Goal: Task Accomplishment & Management: Use online tool/utility

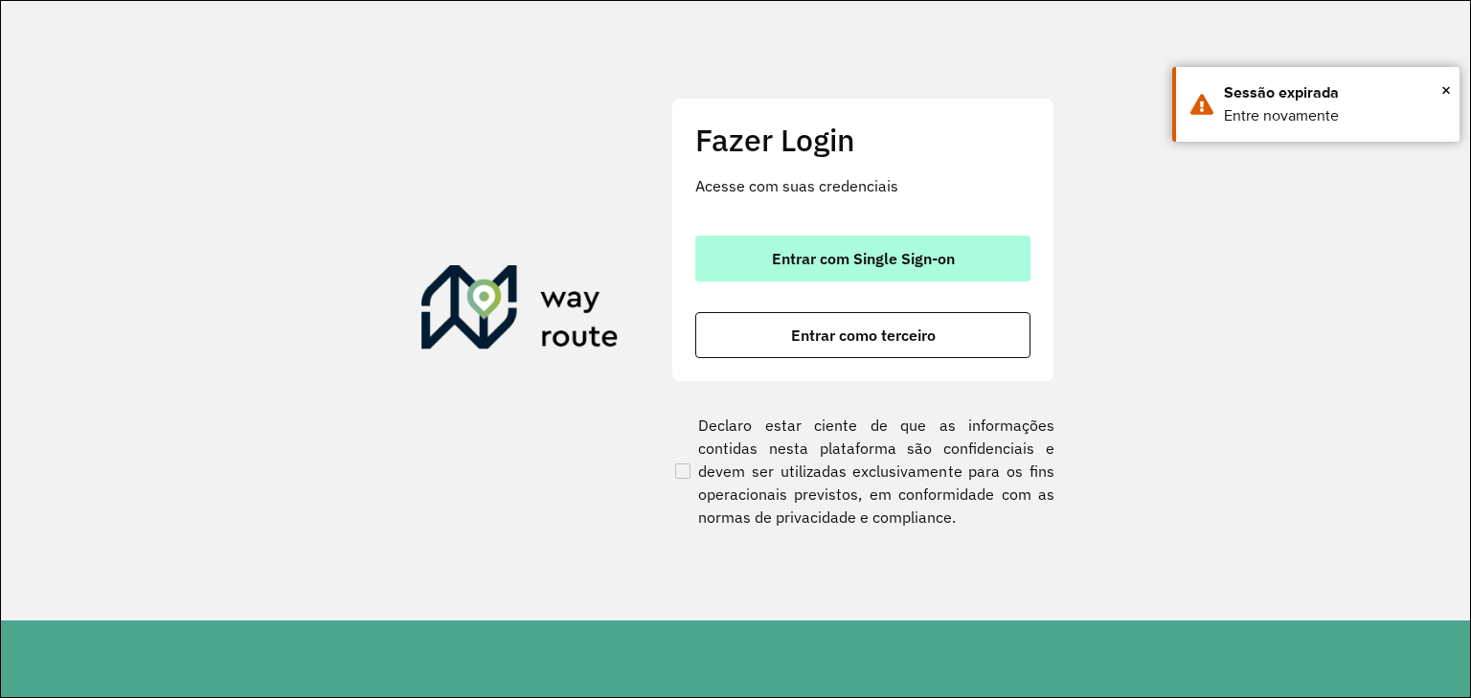
click at [930, 253] on span "Entrar com Single Sign-on" at bounding box center [863, 258] width 183 height 15
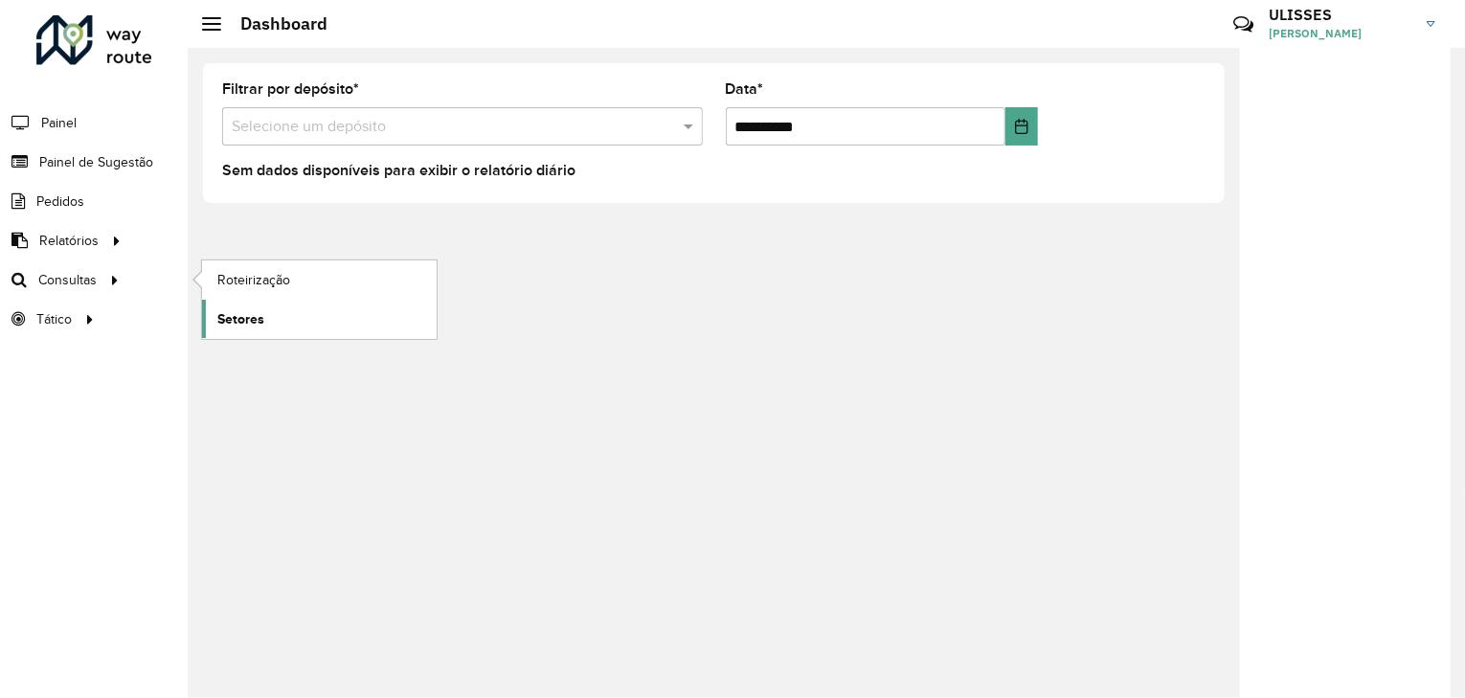
click at [253, 322] on span "Setores" at bounding box center [240, 319] width 47 height 20
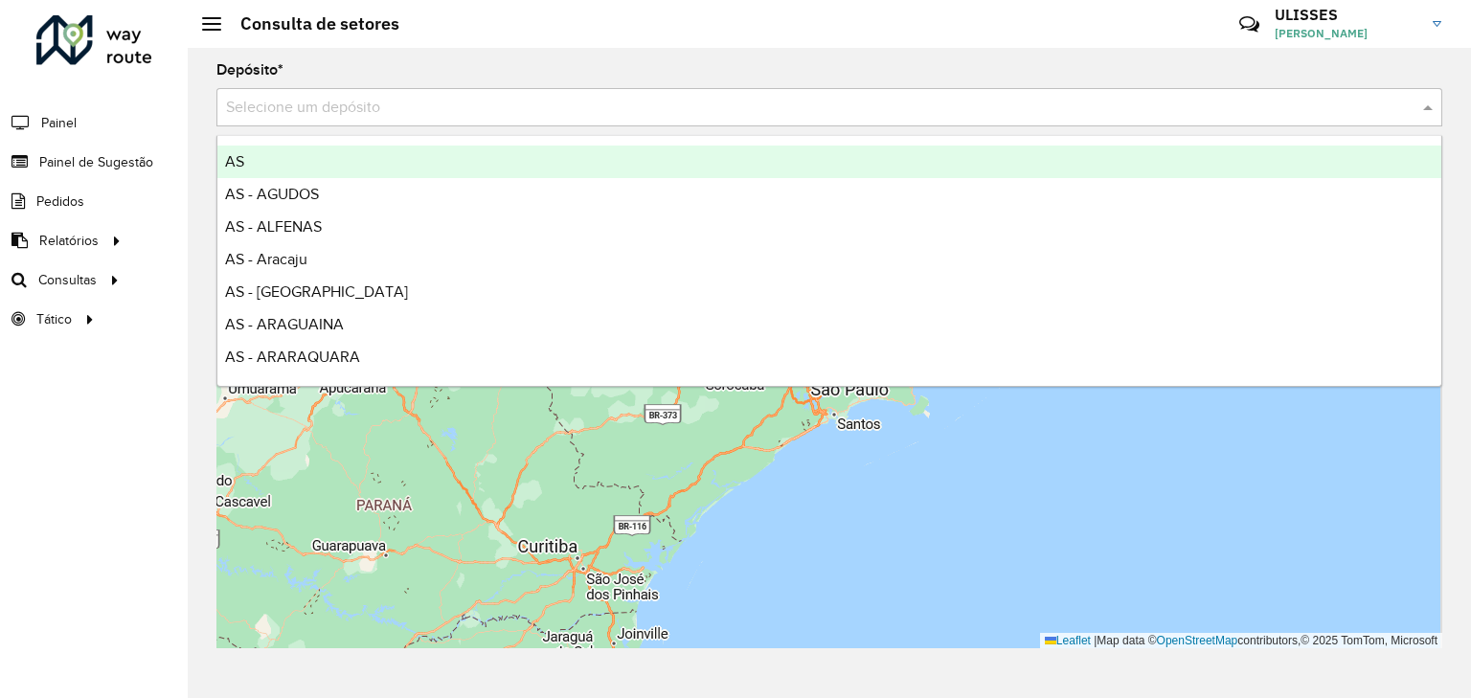
click at [1000, 119] on div "Selecione um depósito" at bounding box center [829, 107] width 1226 height 38
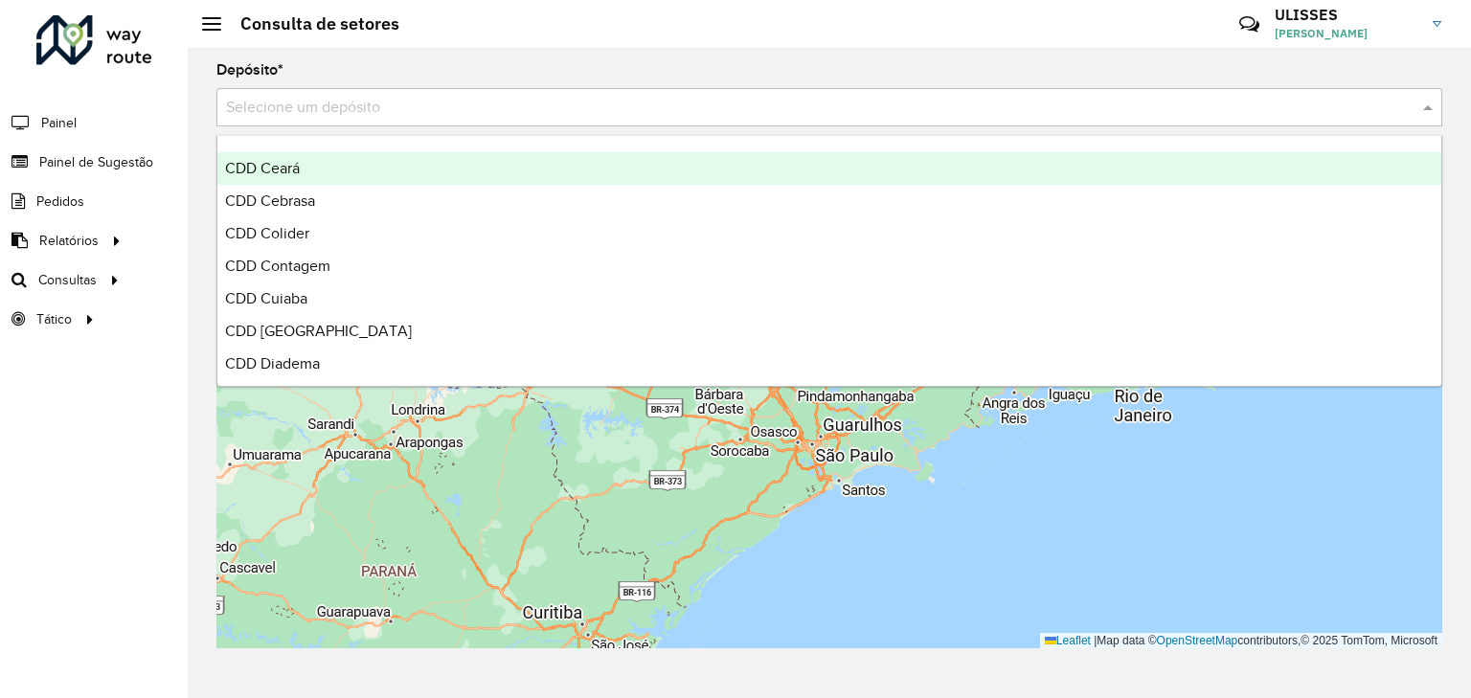
scroll to position [3907, 0]
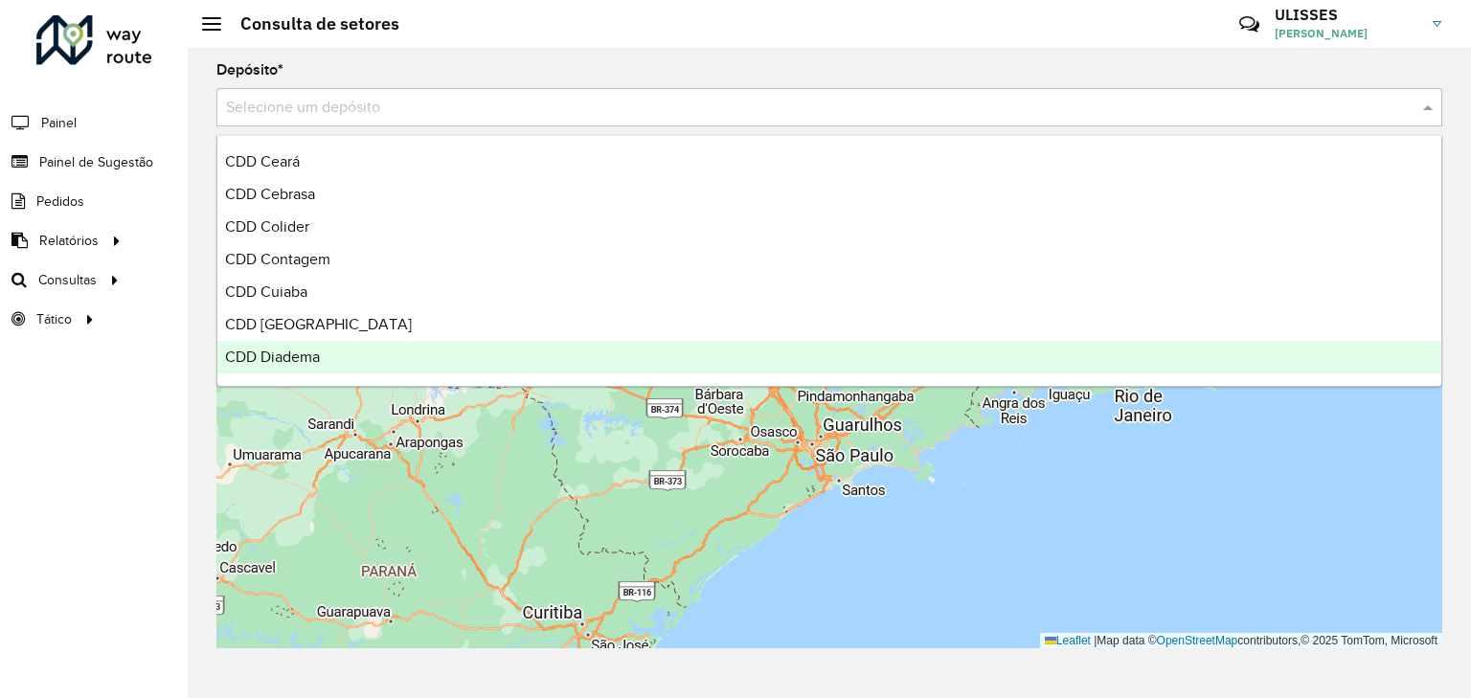
click at [303, 354] on span "CDD Diadema" at bounding box center [272, 357] width 95 height 16
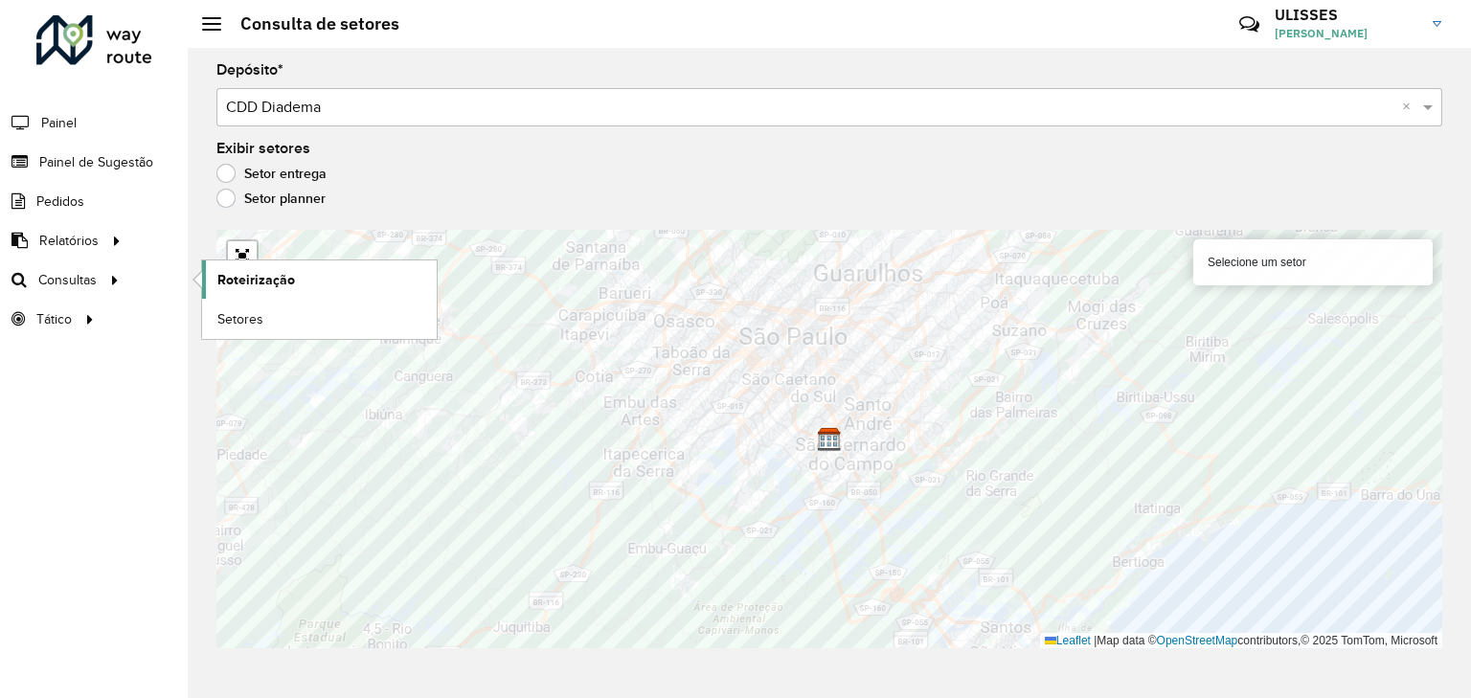
click at [224, 273] on span "Roteirização" at bounding box center [256, 280] width 78 height 20
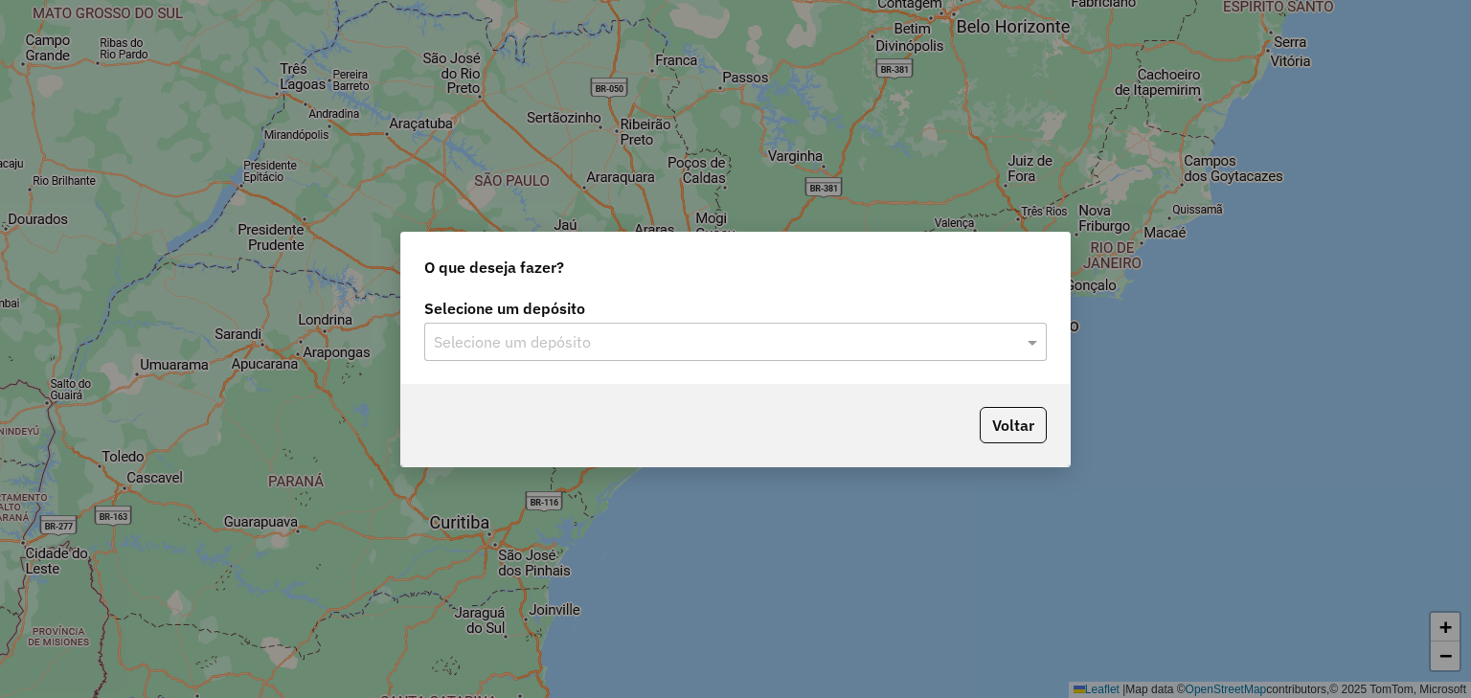
click at [1009, 340] on div at bounding box center [735, 341] width 622 height 25
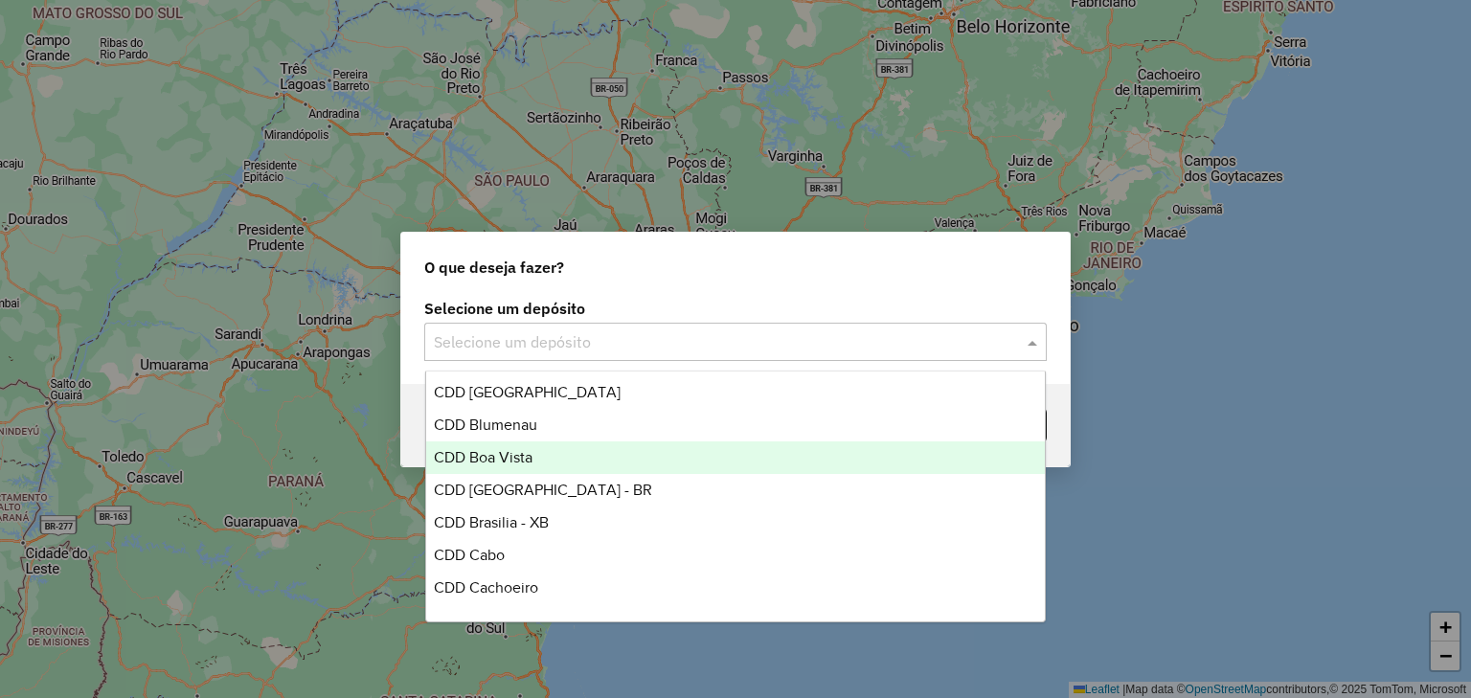
scroll to position [3601, 0]
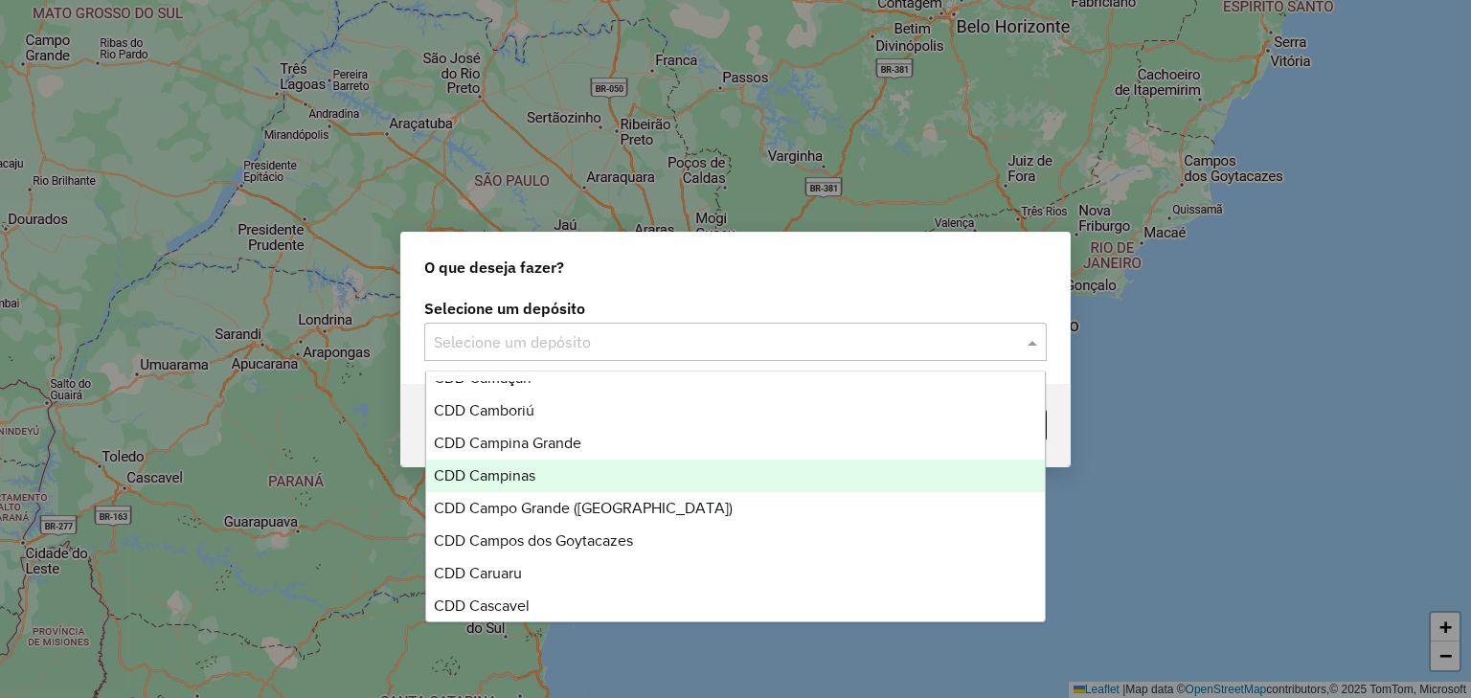
click at [570, 488] on div "CDD Campinas" at bounding box center [736, 476] width 620 height 33
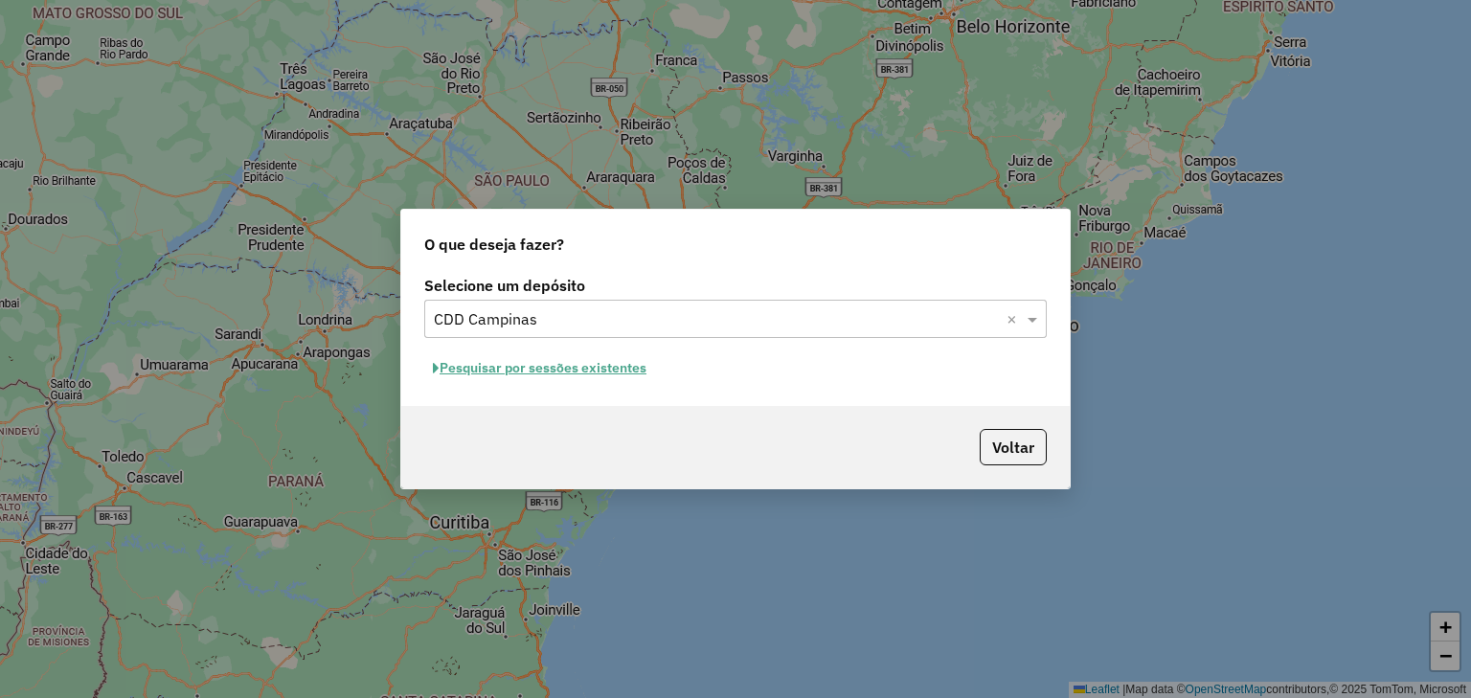
click at [910, 371] on div "Pesquisar por sessões existentes" at bounding box center [735, 368] width 622 height 30
click at [584, 360] on button "Pesquisar por sessões existentes" at bounding box center [539, 368] width 231 height 30
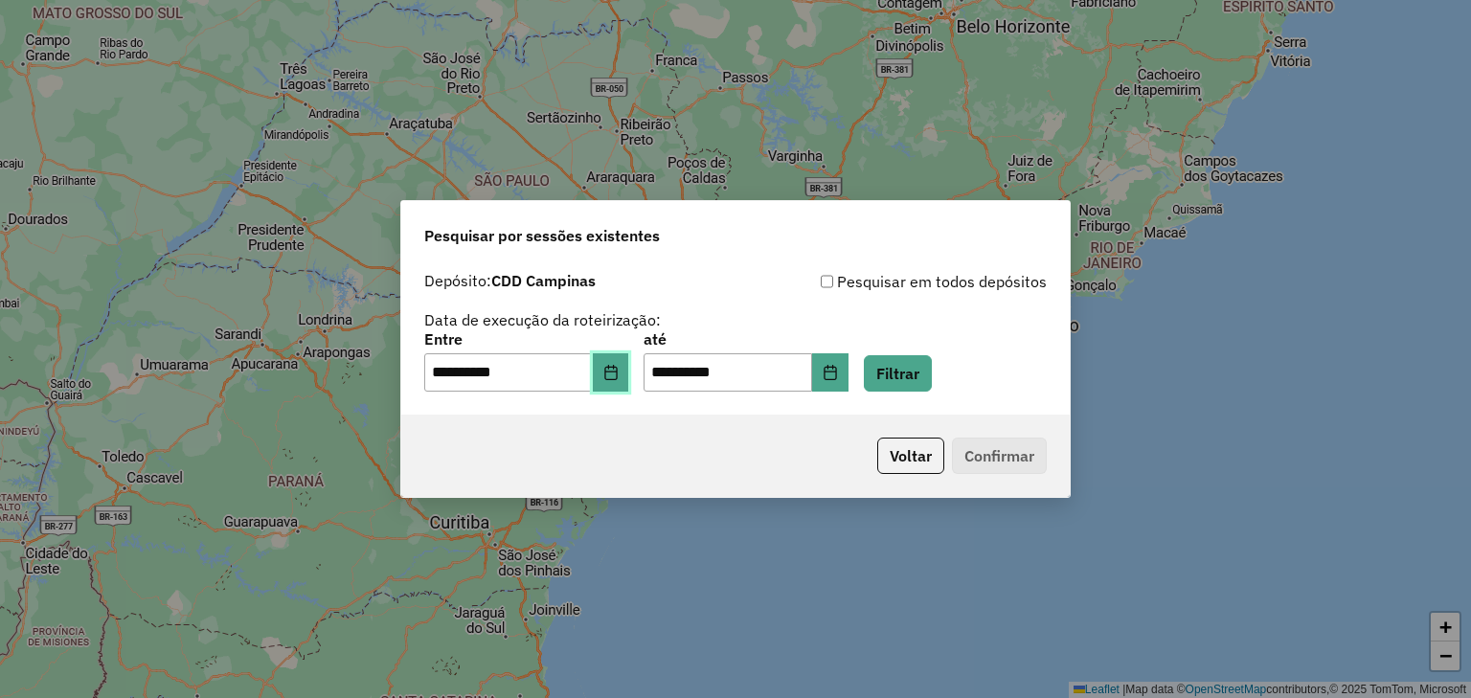
click at [629, 379] on button "Choose Date" at bounding box center [611, 372] width 36 height 38
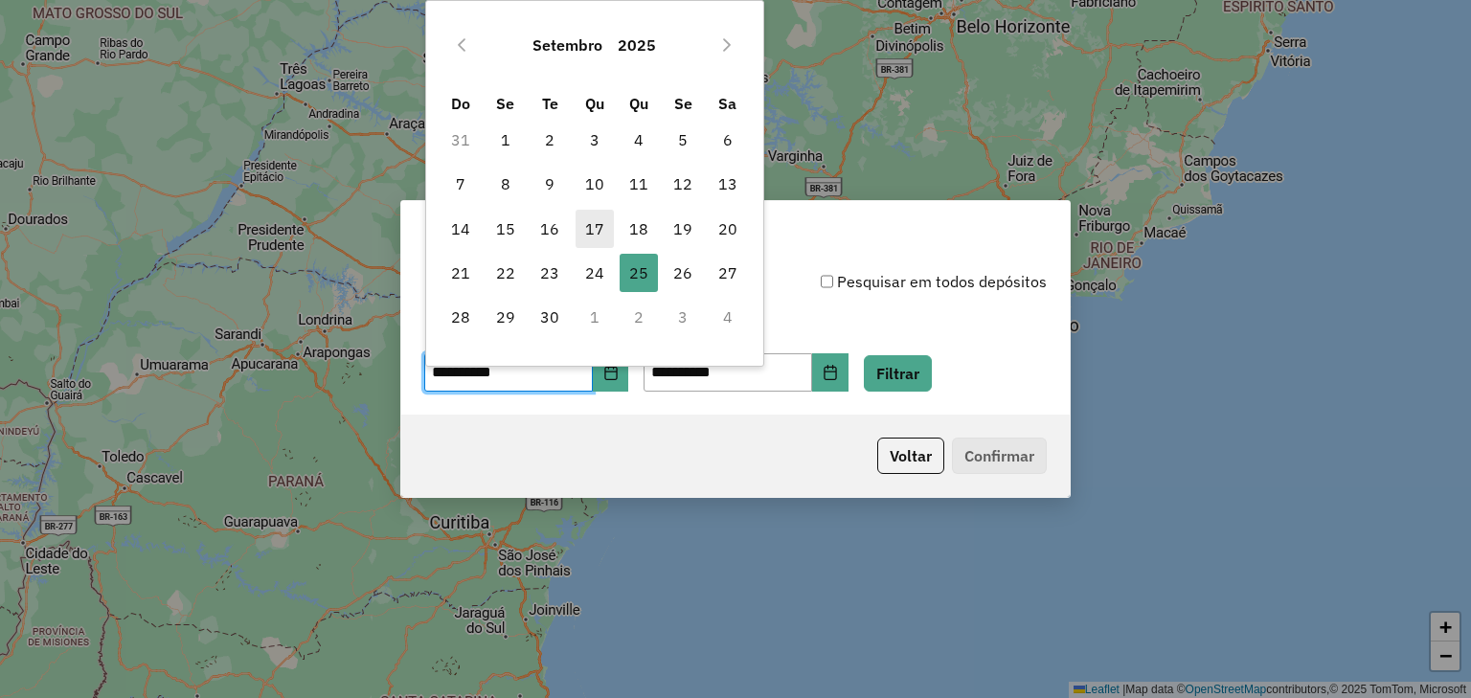
click at [602, 234] on span "17" at bounding box center [595, 229] width 38 height 38
type input "**********"
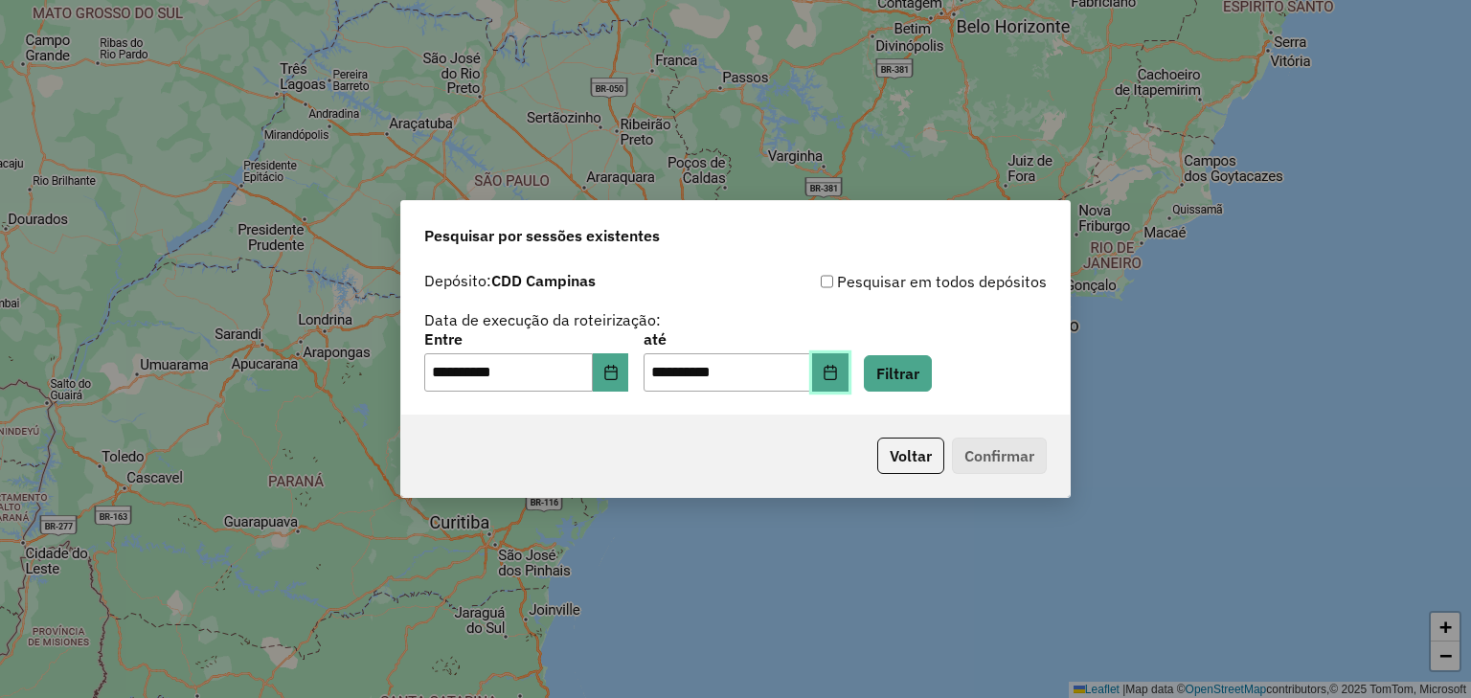
click at [838, 374] on icon "Choose Date" at bounding box center [830, 372] width 15 height 15
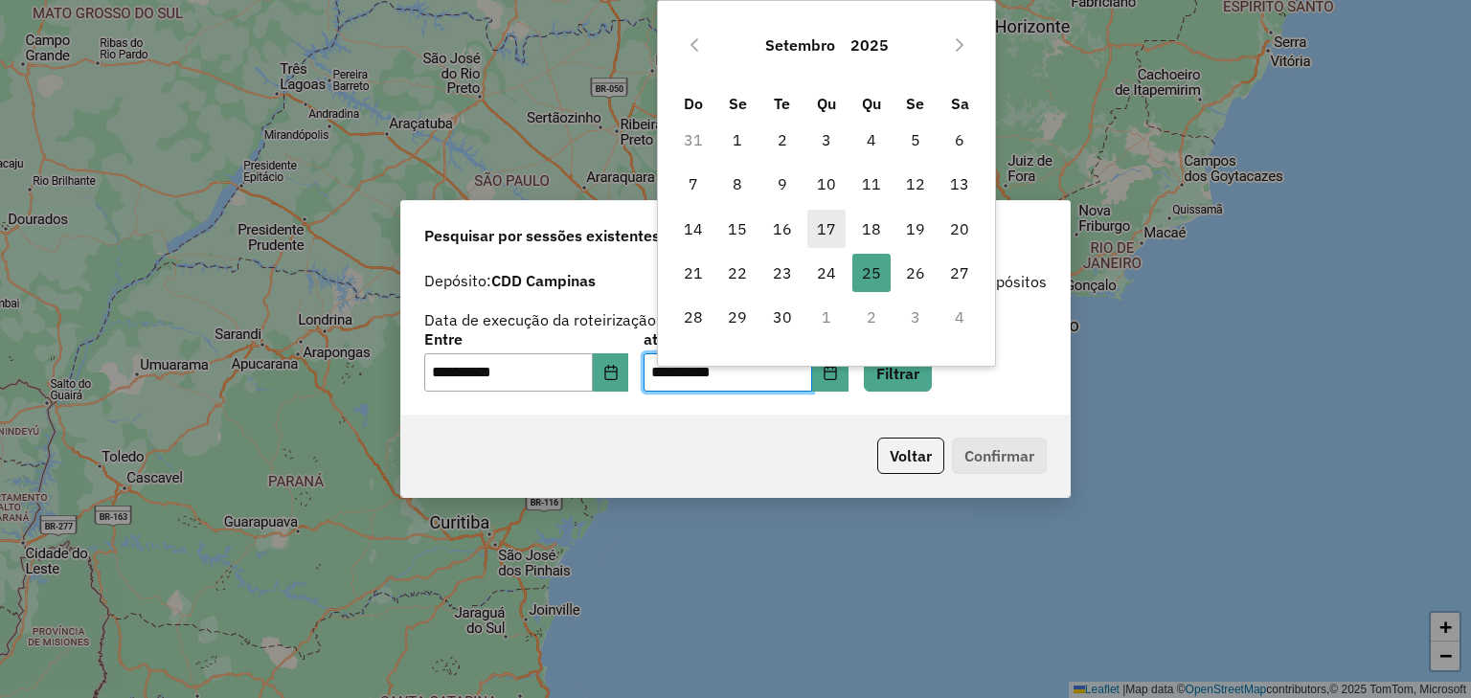
click at [826, 227] on span "17" at bounding box center [826, 229] width 38 height 38
type input "**********"
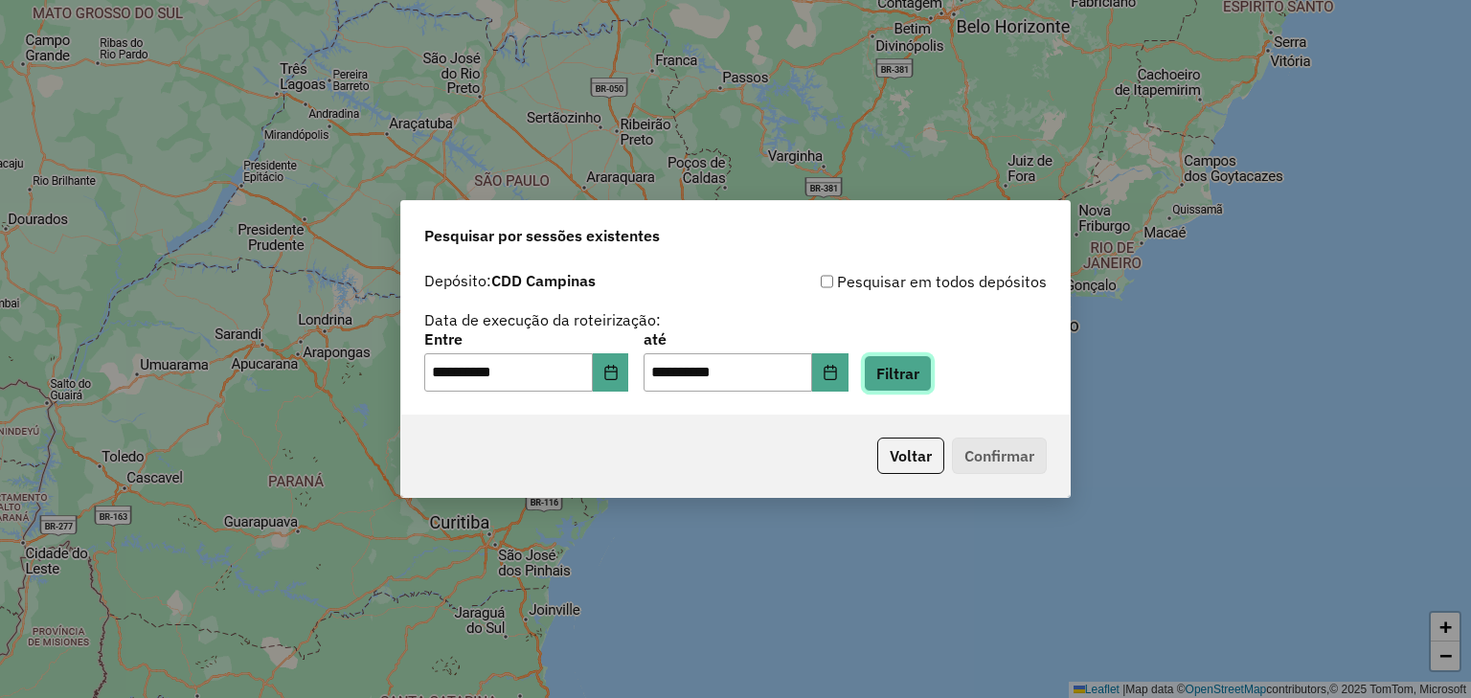
click at [932, 378] on button "Filtrar" at bounding box center [898, 373] width 68 height 36
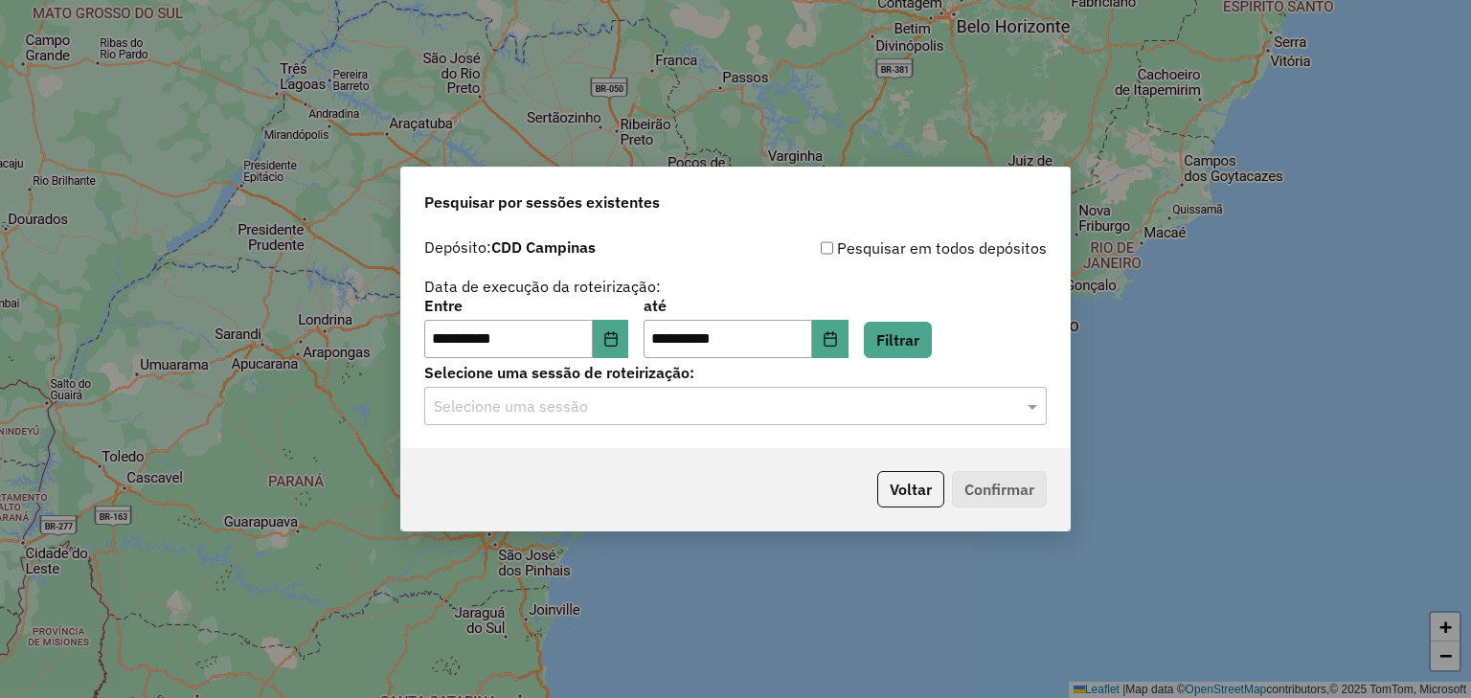
click at [933, 410] on input "text" at bounding box center [716, 407] width 565 height 23
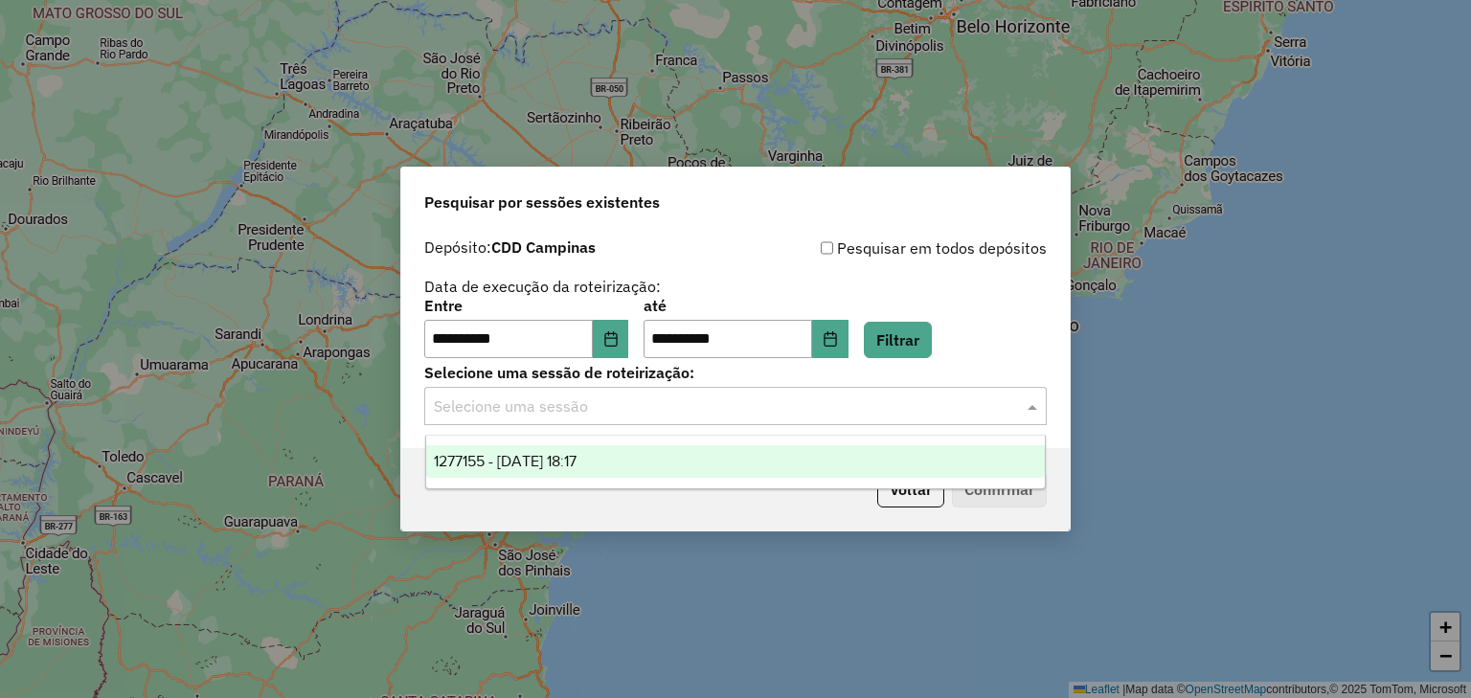
click at [621, 465] on div "1277155 - 17/09/2025 18:17" at bounding box center [736, 461] width 620 height 33
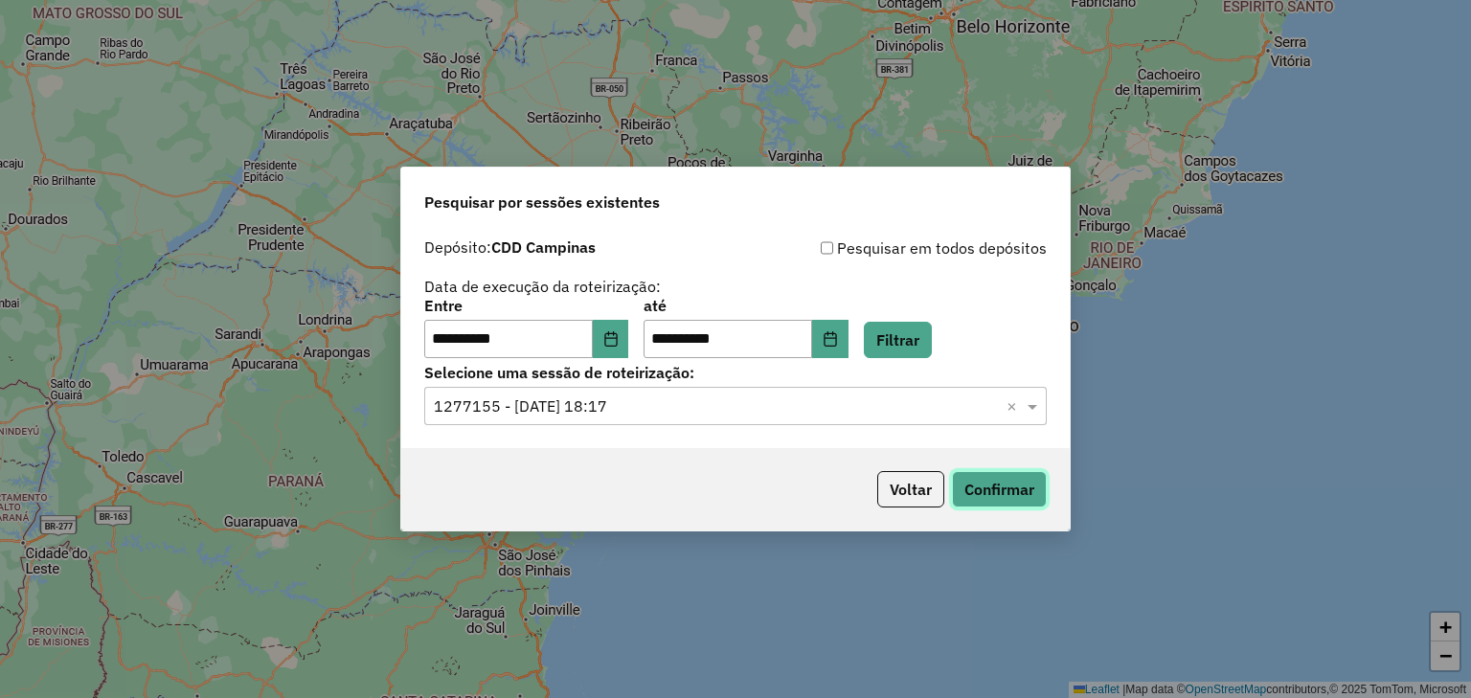
click at [1007, 490] on button "Confirmar" at bounding box center [999, 489] width 95 height 36
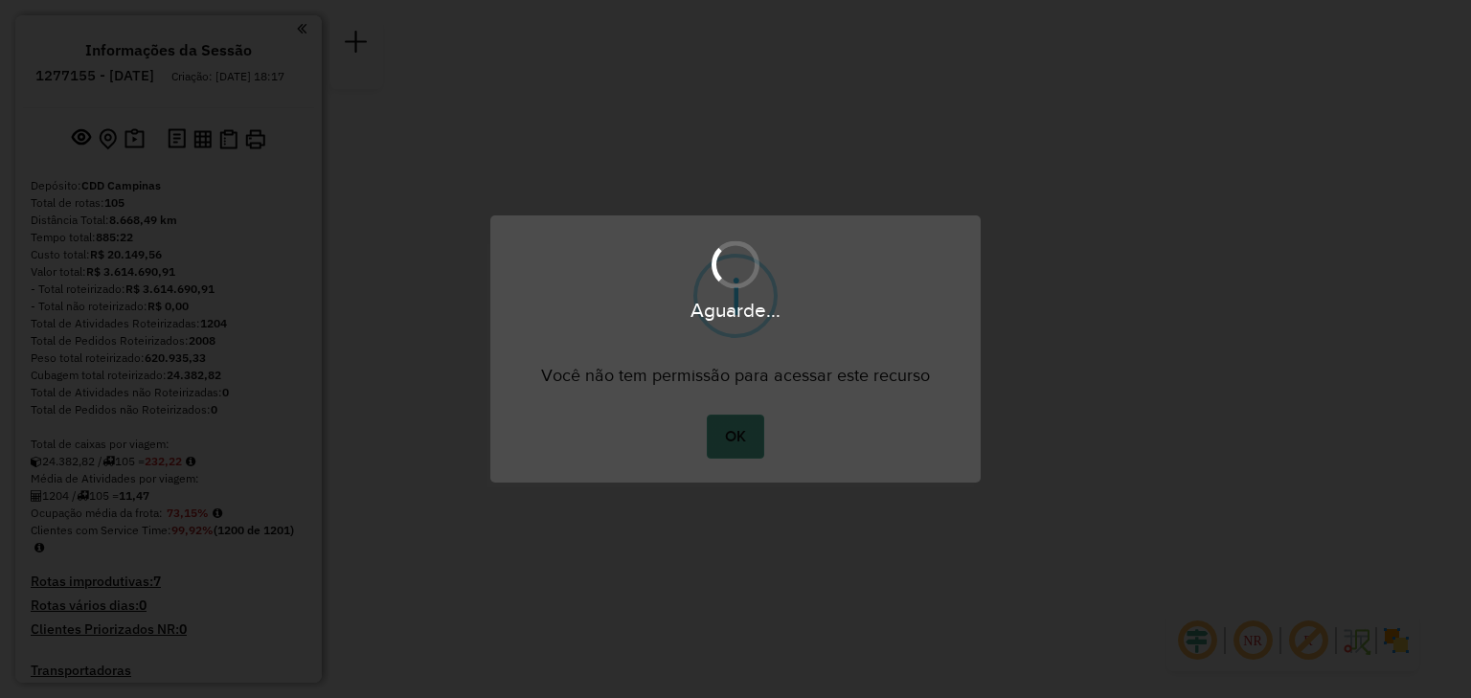
click at [741, 445] on button "OK" at bounding box center [735, 437] width 57 height 44
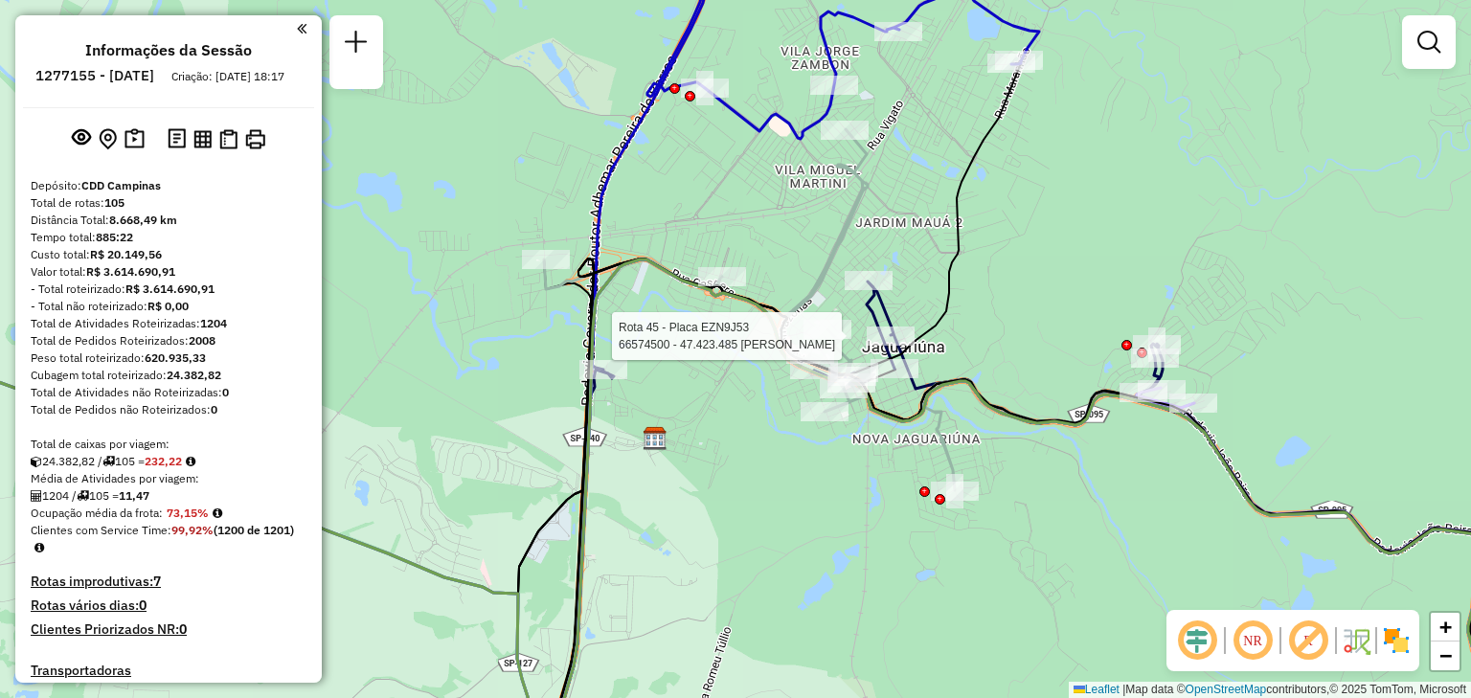
select select "**********"
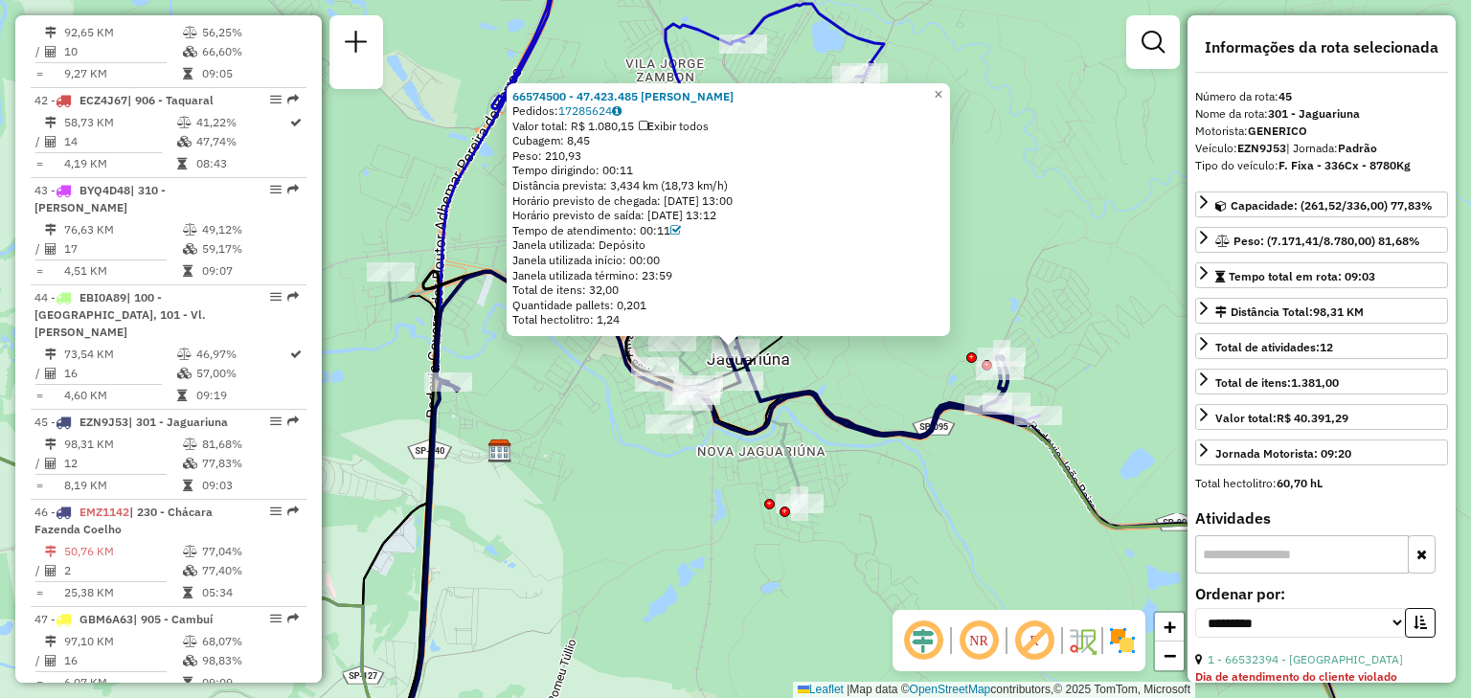
scroll to position [5650, 0]
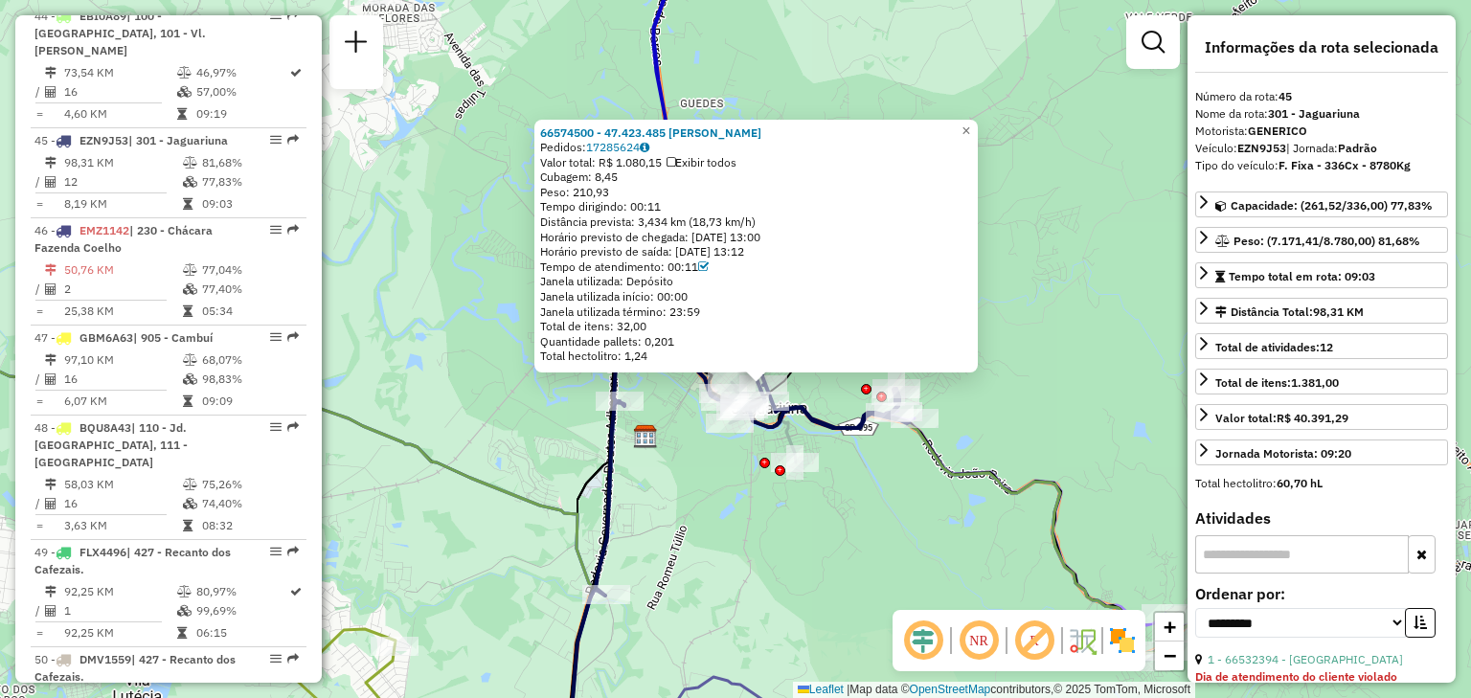
click at [675, 159] on icon at bounding box center [671, 162] width 9 height 11
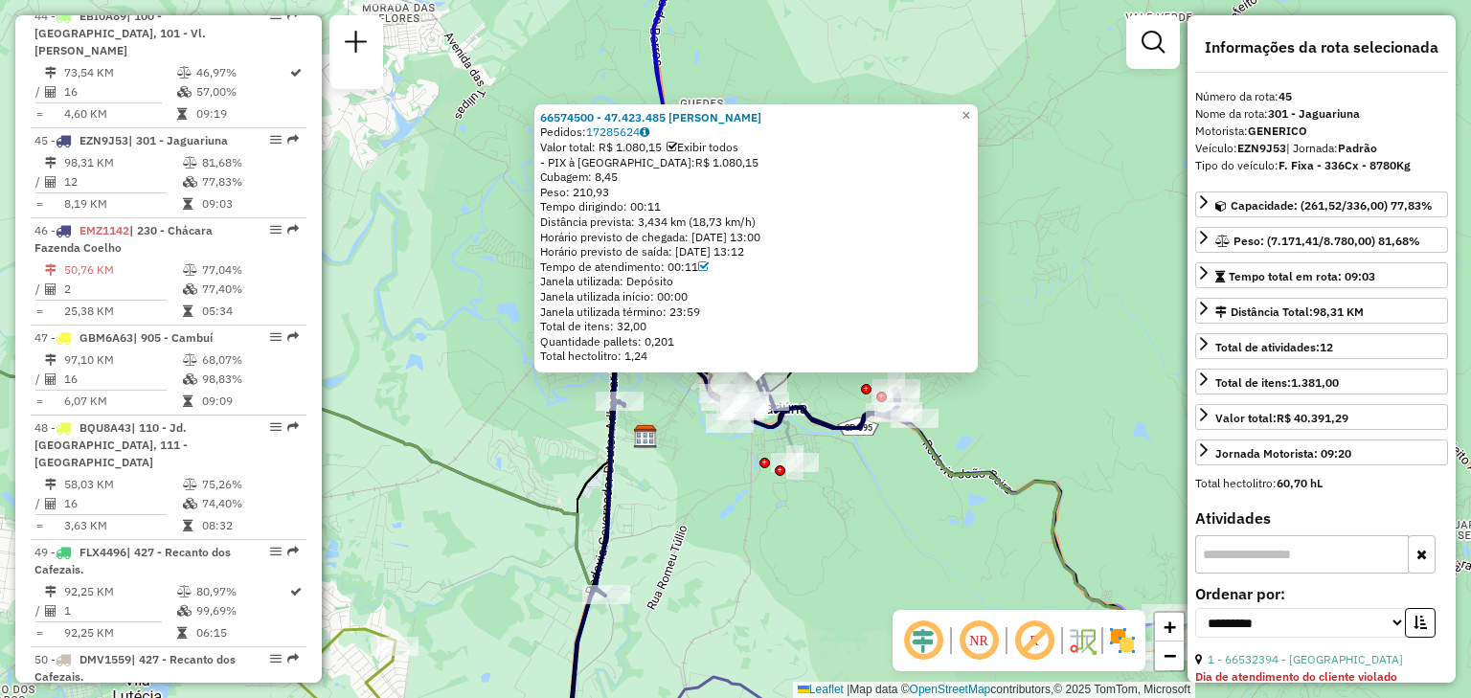
click at [677, 151] on icon at bounding box center [672, 147] width 11 height 11
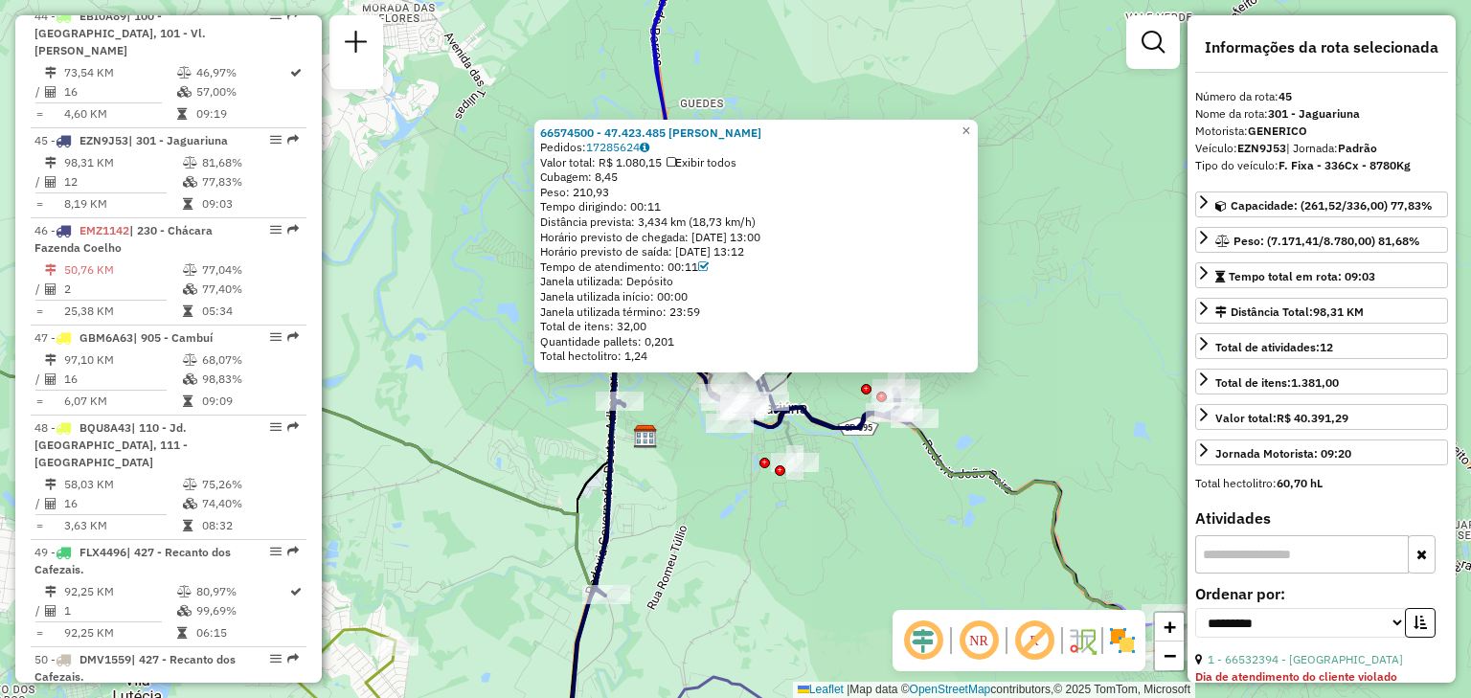
click at [675, 160] on icon at bounding box center [671, 162] width 9 height 11
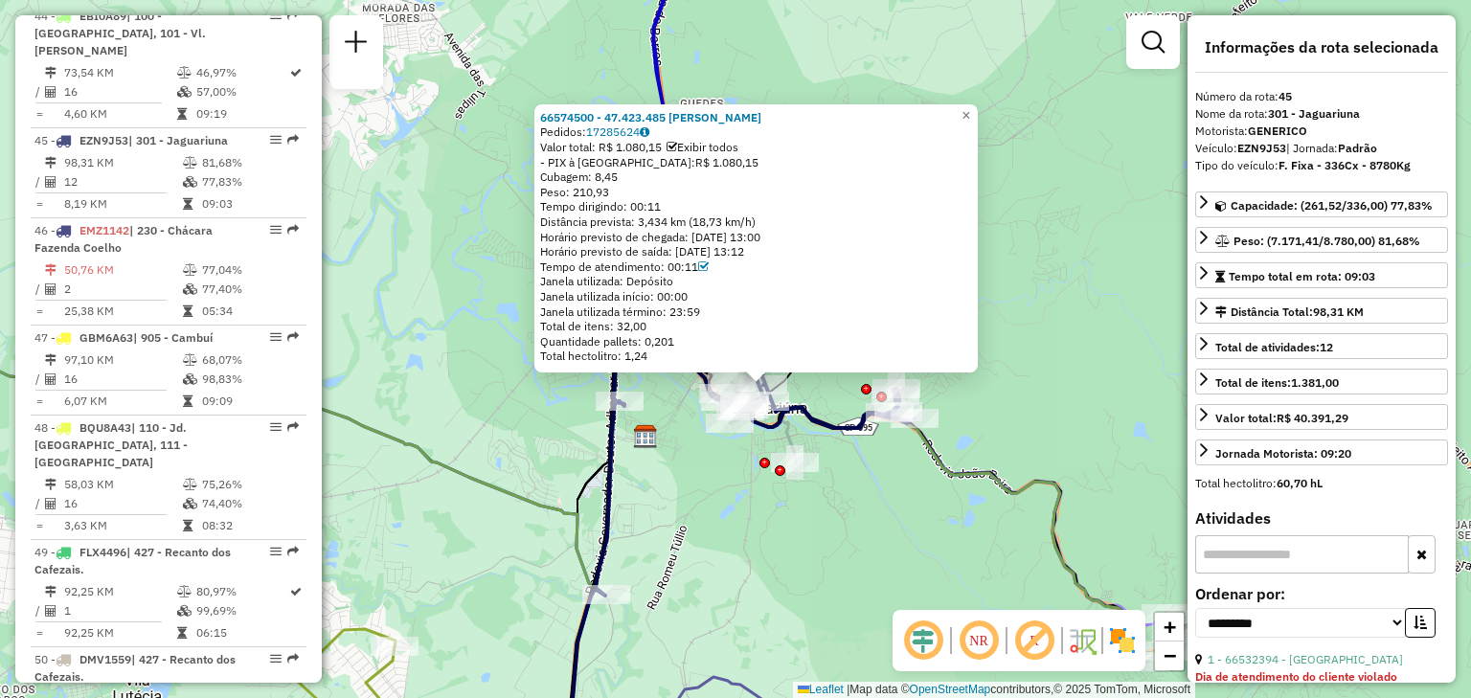
click at [677, 149] on icon at bounding box center [672, 147] width 11 height 11
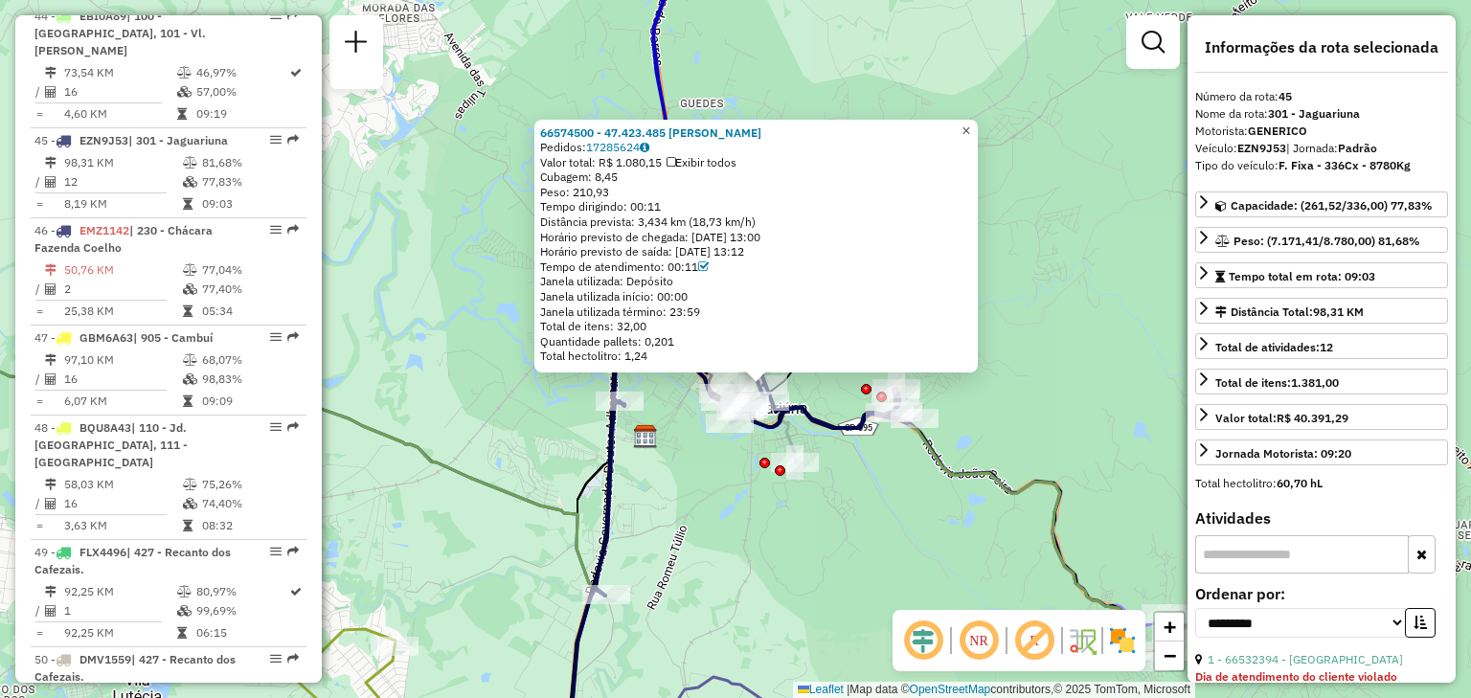
click at [970, 124] on span "×" at bounding box center [965, 131] width 9 height 16
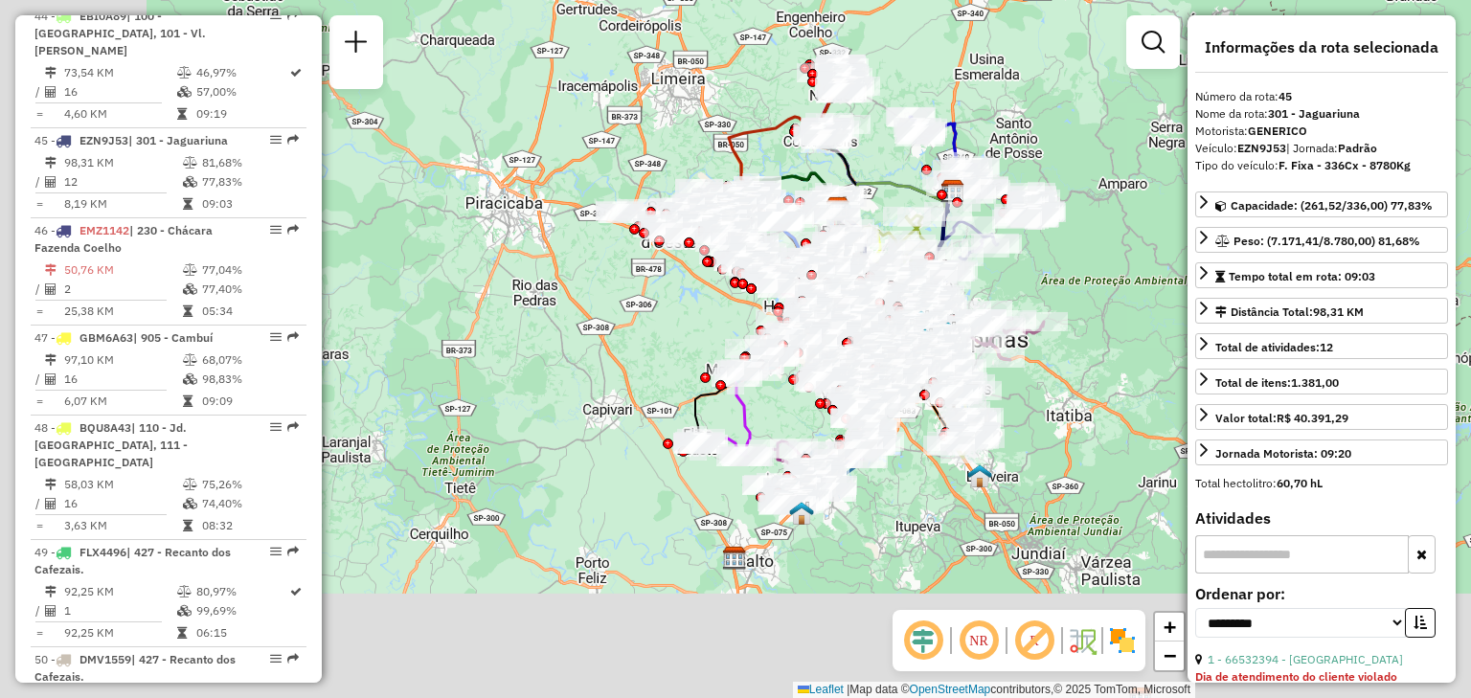
drag, startPoint x: 769, startPoint y: 445, endPoint x: 1038, endPoint y: 170, distance: 384.6
click at [1038, 170] on div "Janela de atendimento Grade de atendimento Capacidade Transportadoras Veículos …" at bounding box center [735, 349] width 1471 height 698
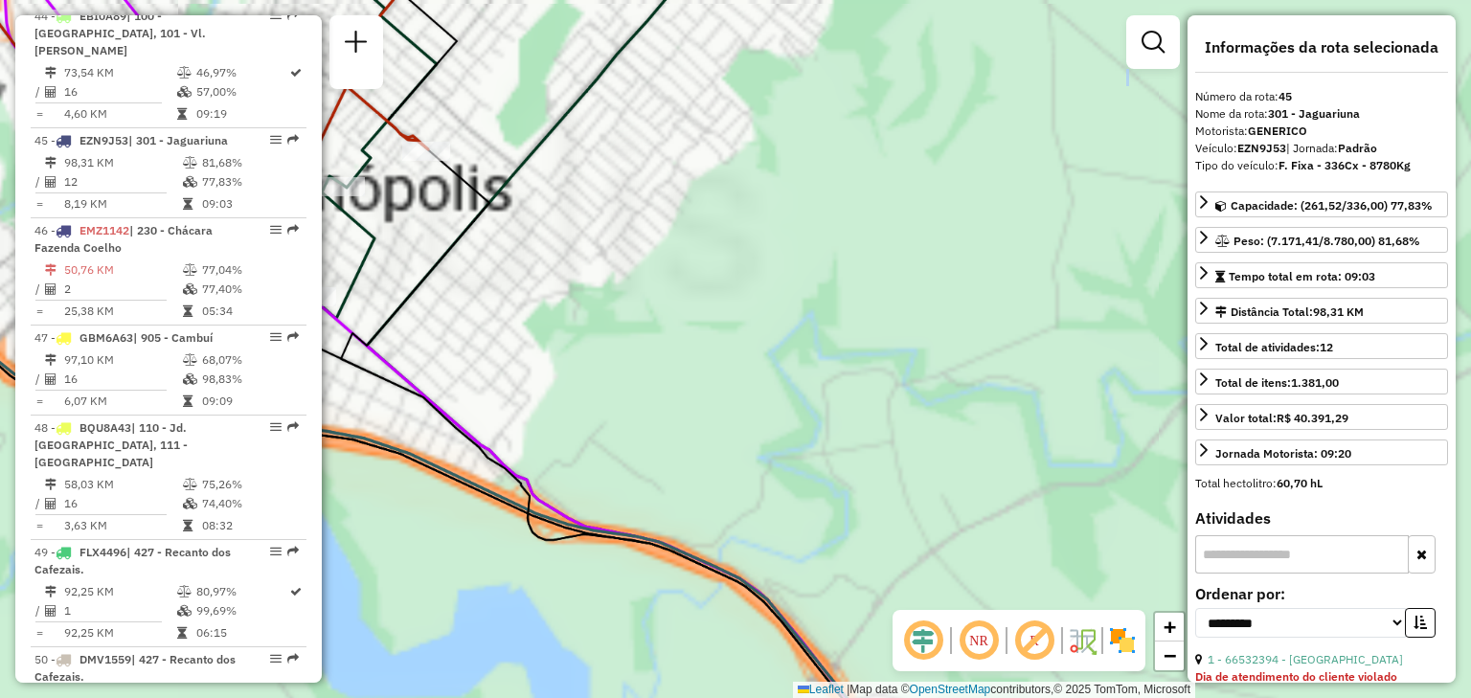
drag, startPoint x: 725, startPoint y: 217, endPoint x: 1096, endPoint y: 448, distance: 436.6
click at [1096, 448] on div "Janela de atendimento Grade de atendimento Capacidade Transportadoras Veículos …" at bounding box center [735, 349] width 1471 height 698
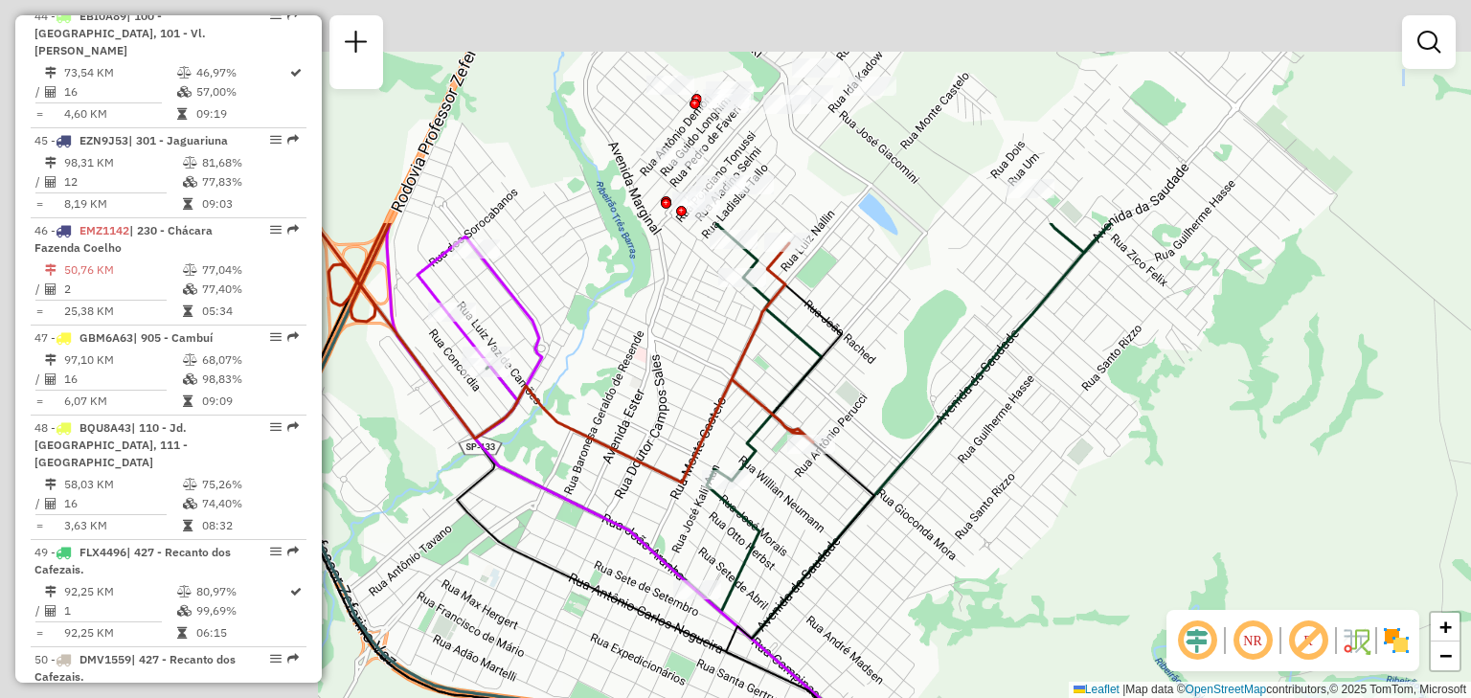
drag, startPoint x: 1029, startPoint y: 600, endPoint x: 1026, endPoint y: 514, distance: 86.2
click at [1114, 573] on div "Janela de atendimento Grade de atendimento Capacidade Transportadoras Veículos …" at bounding box center [735, 349] width 1471 height 698
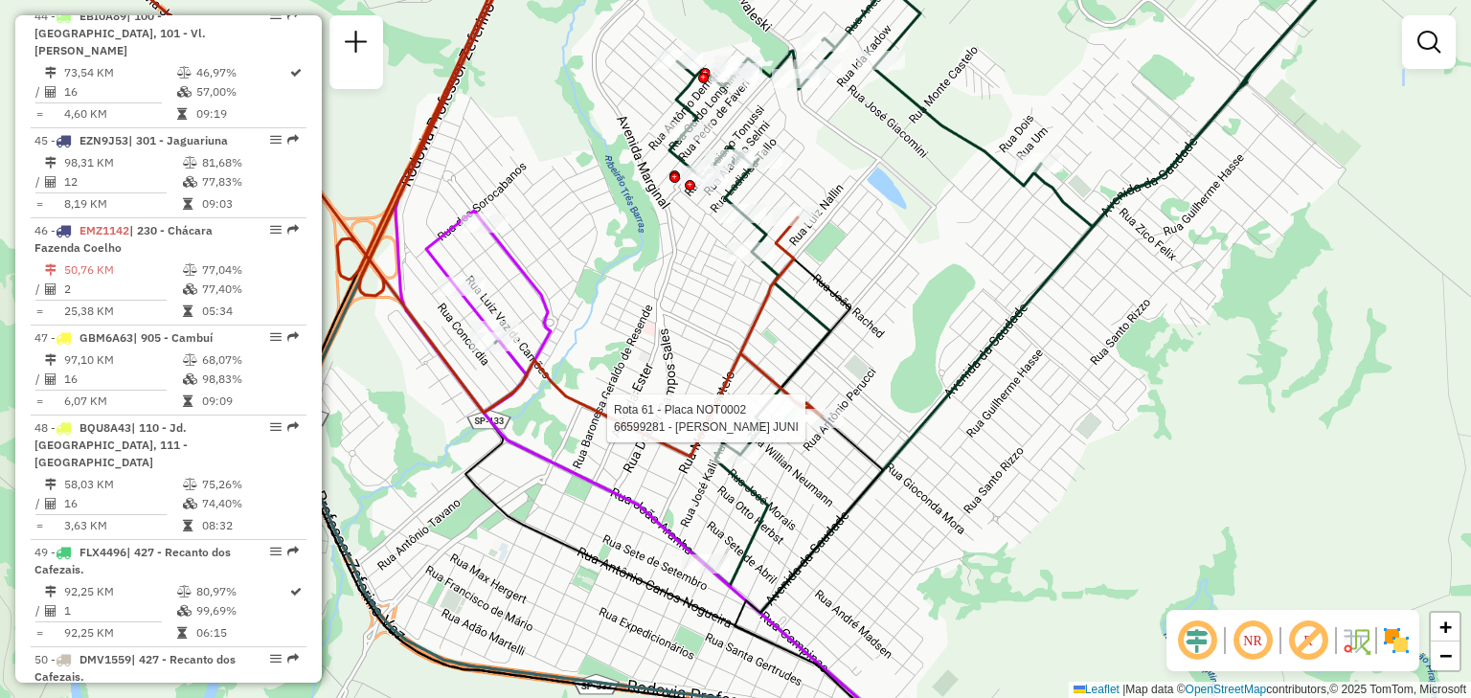
select select "**********"
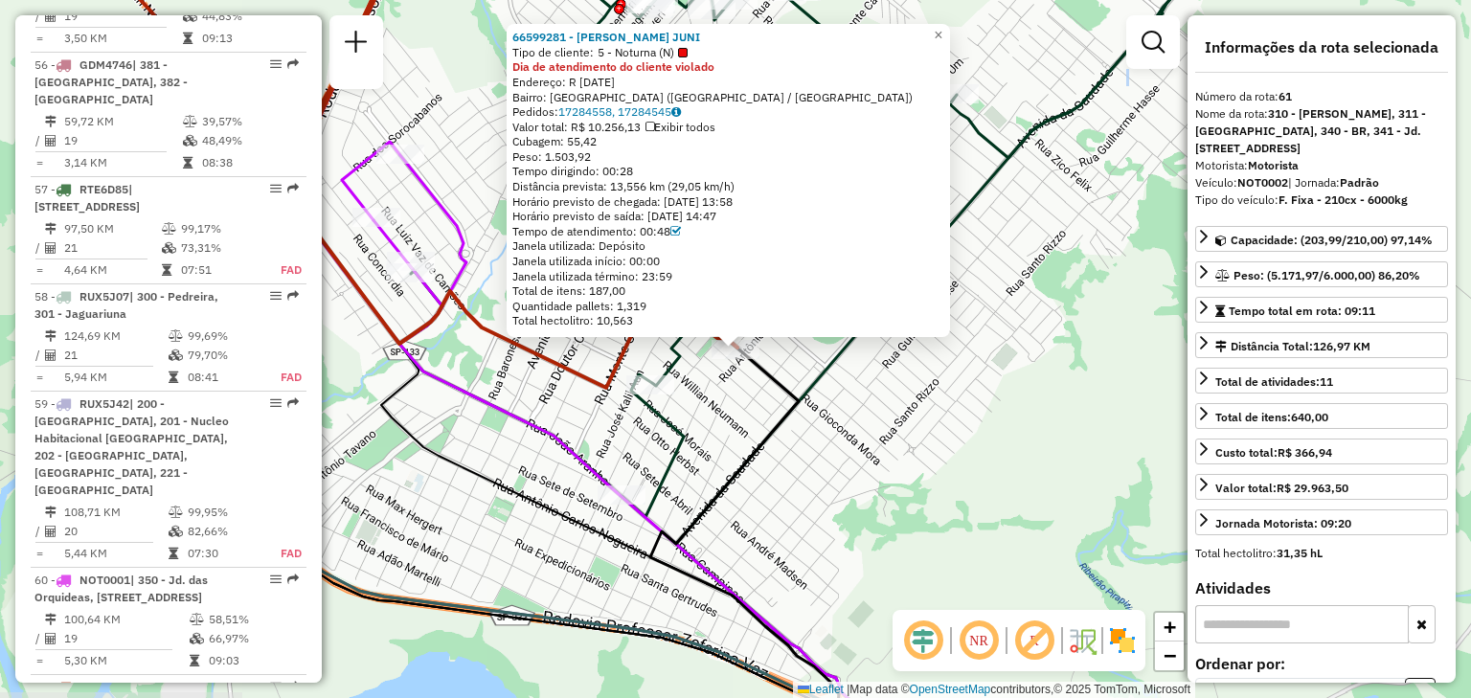
scroll to position [7468, 0]
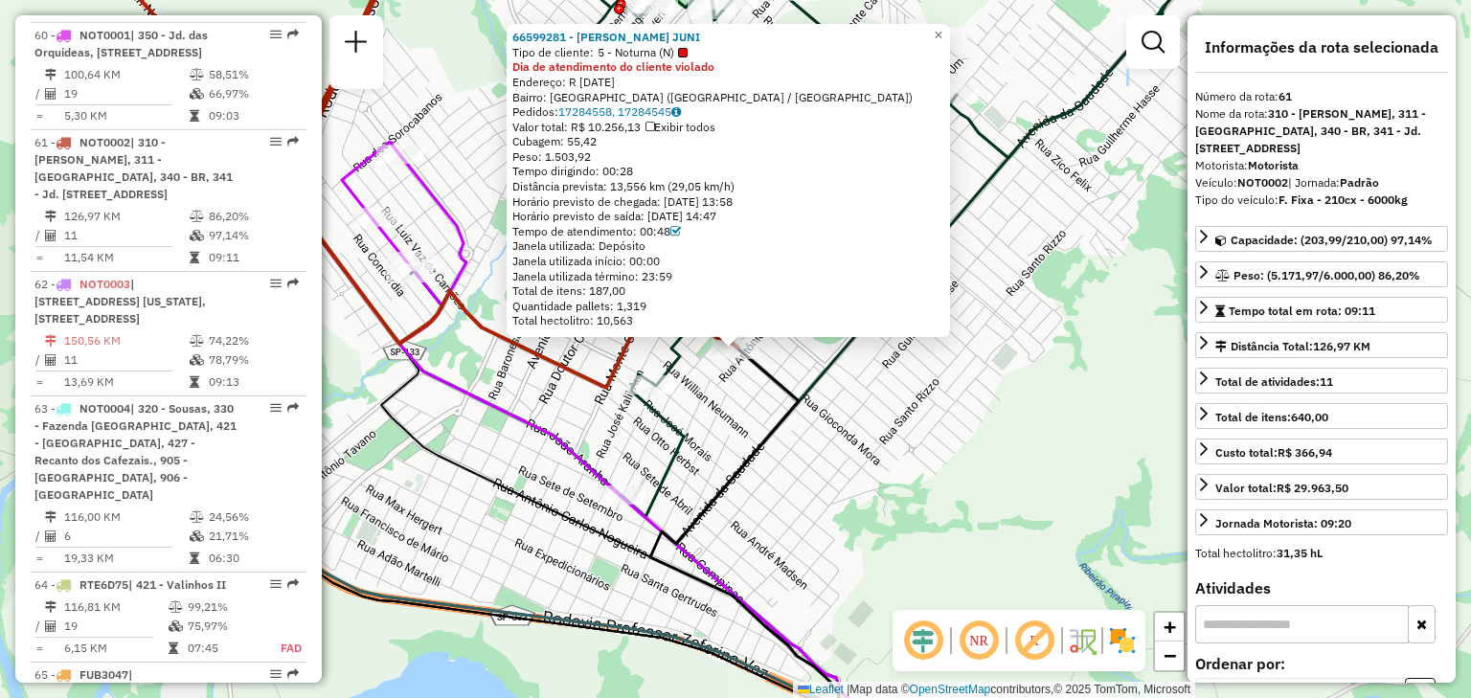
click at [859, 442] on div "66599281 - [PERSON_NAME] JUNI Tipo de cliente: 5 - Noturna (N) Dia de atendimen…" at bounding box center [735, 349] width 1471 height 698
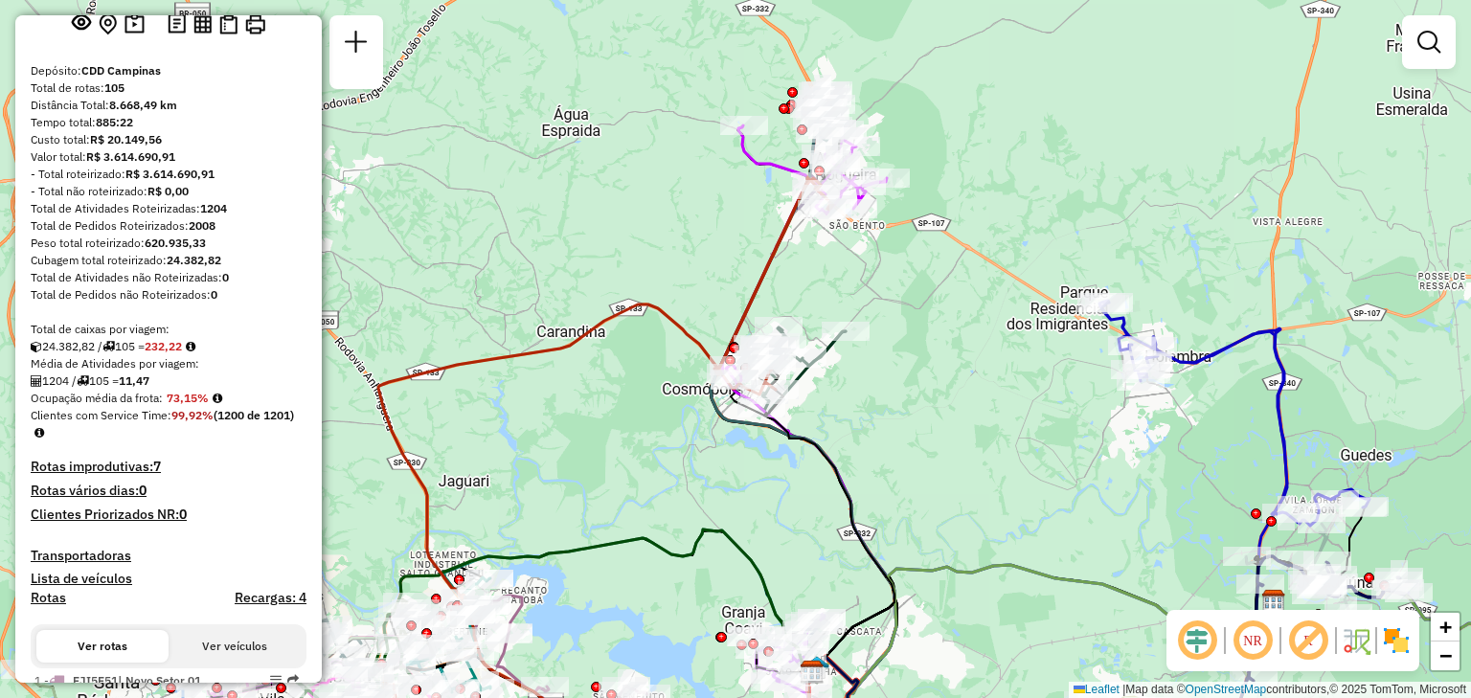
scroll to position [0, 0]
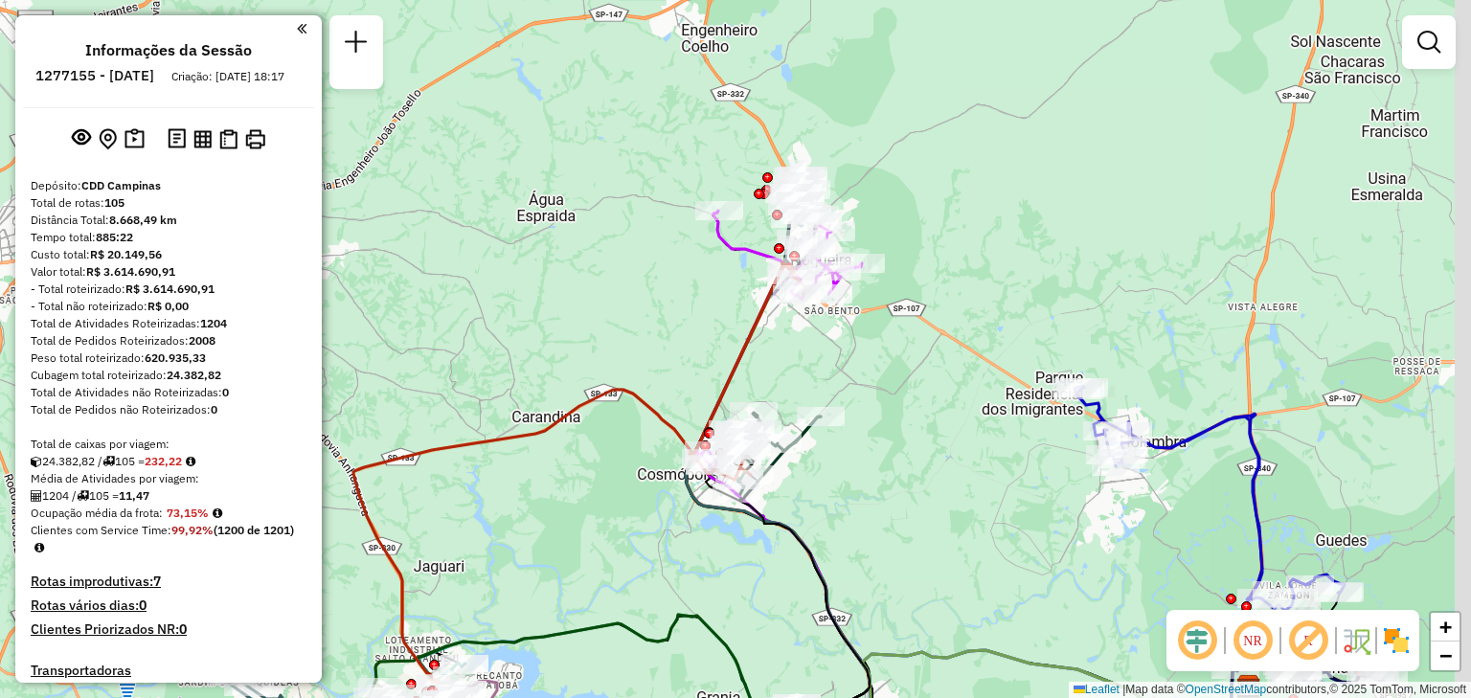
drag, startPoint x: 909, startPoint y: 318, endPoint x: 825, endPoint y: 409, distance: 123.4
click at [858, 418] on div "Janela de atendimento Grade de atendimento Capacidade Transportadoras Veículos …" at bounding box center [735, 349] width 1471 height 698
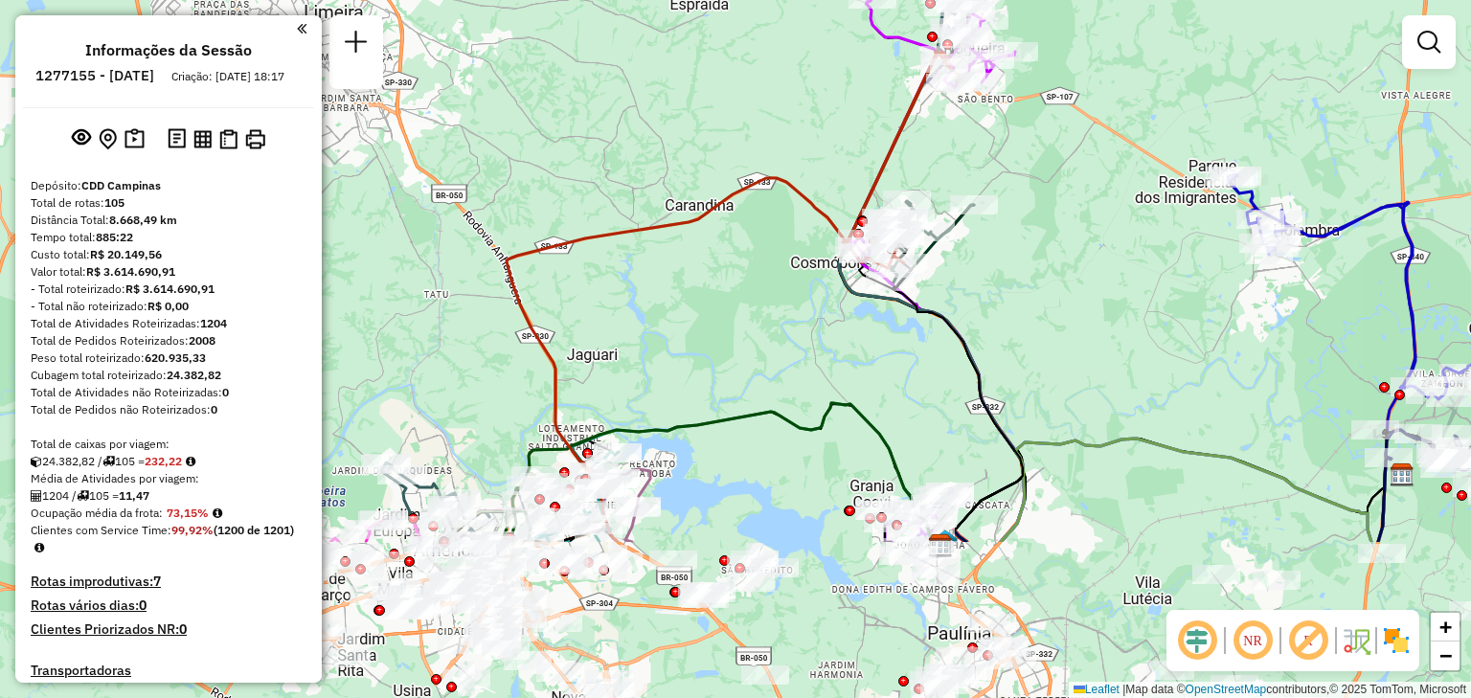
drag, startPoint x: 933, startPoint y: 270, endPoint x: 1084, endPoint y: 195, distance: 168.7
click at [1138, 124] on div "Janela de atendimento Grade de atendimento Capacidade Transportadoras Veículos …" at bounding box center [735, 349] width 1471 height 698
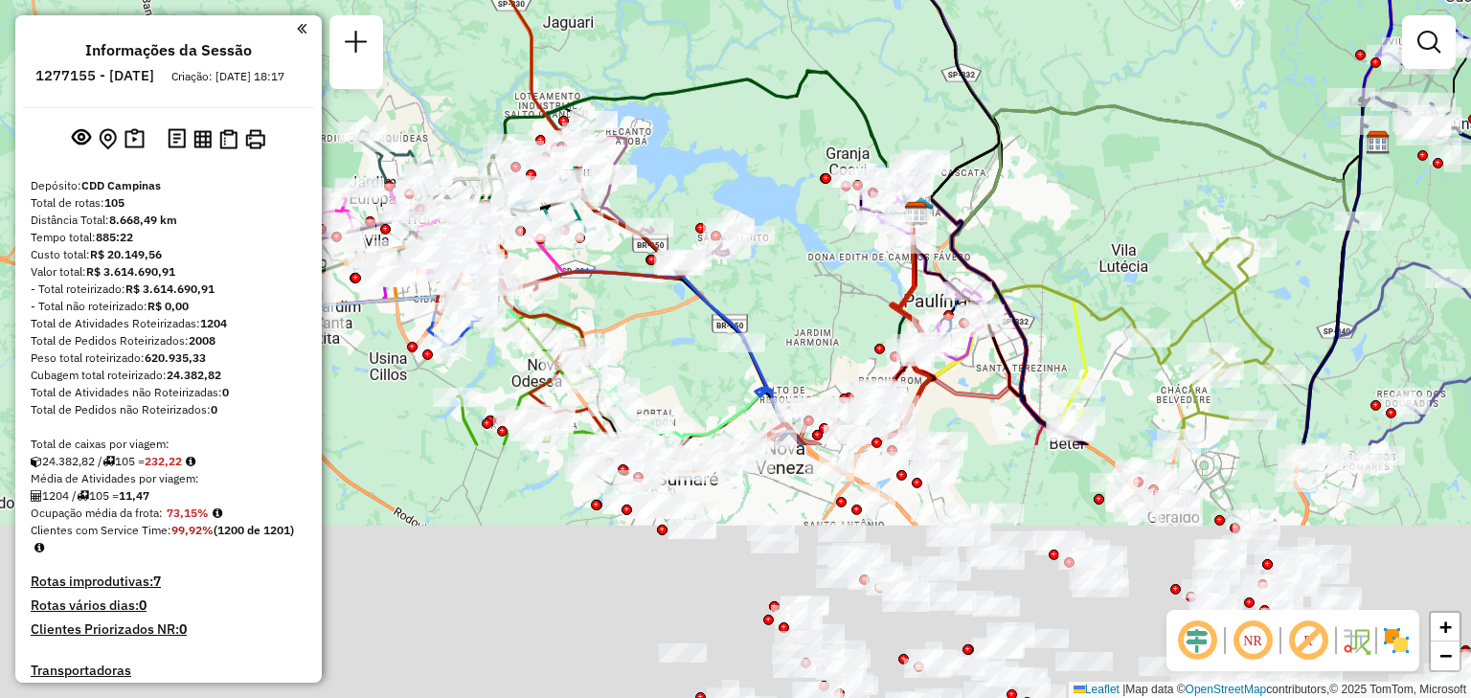
drag, startPoint x: 1055, startPoint y: 483, endPoint x: 1037, endPoint y: 216, distance: 266.8
click at [1018, 178] on icon at bounding box center [1236, 166] width 640 height 137
